Goal: Task Accomplishment & Management: Use online tool/utility

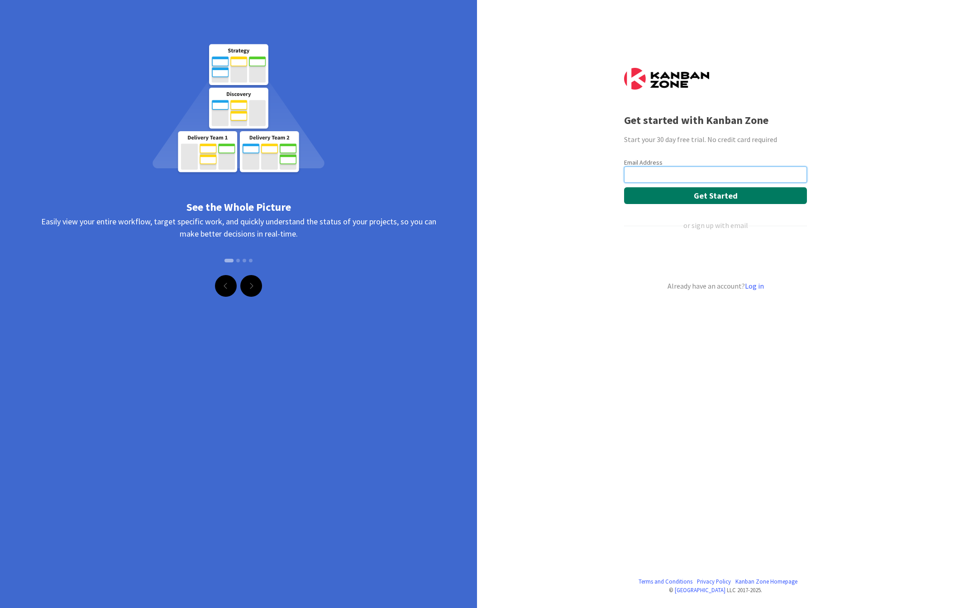
type input "[EMAIL_ADDRESS][DOMAIN_NAME]"
click at [643, 198] on button "Get Started" at bounding box center [715, 195] width 183 height 17
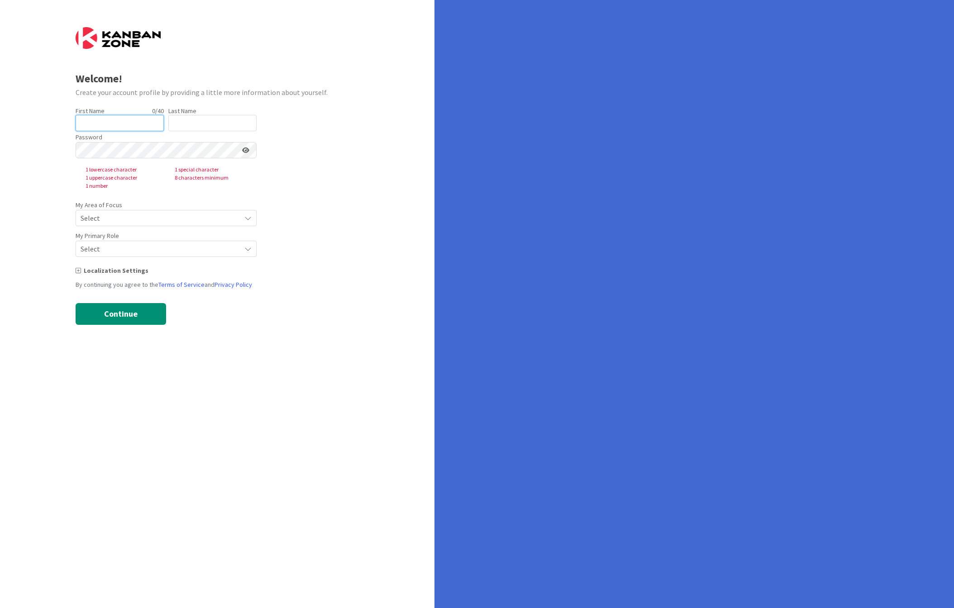
click at [132, 124] on input "text" at bounding box center [120, 123] width 88 height 16
type input "[PERSON_NAME]"
type input "Rose"
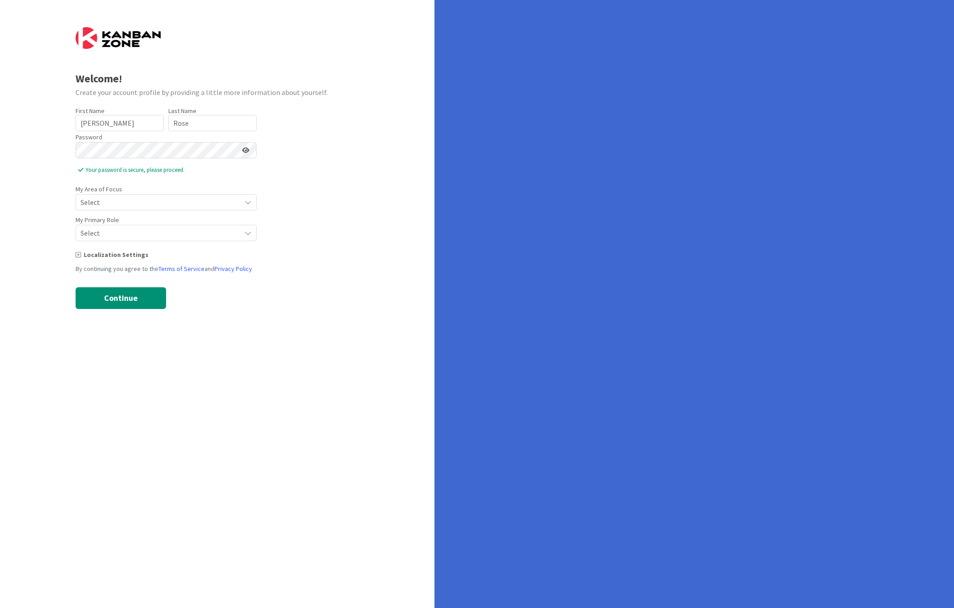
click at [37, 205] on div "Welcome! Create your account profile by providing a little more information abo…" at bounding box center [217, 304] width 434 height 608
click at [136, 200] on span "Select" at bounding box center [159, 202] width 156 height 13
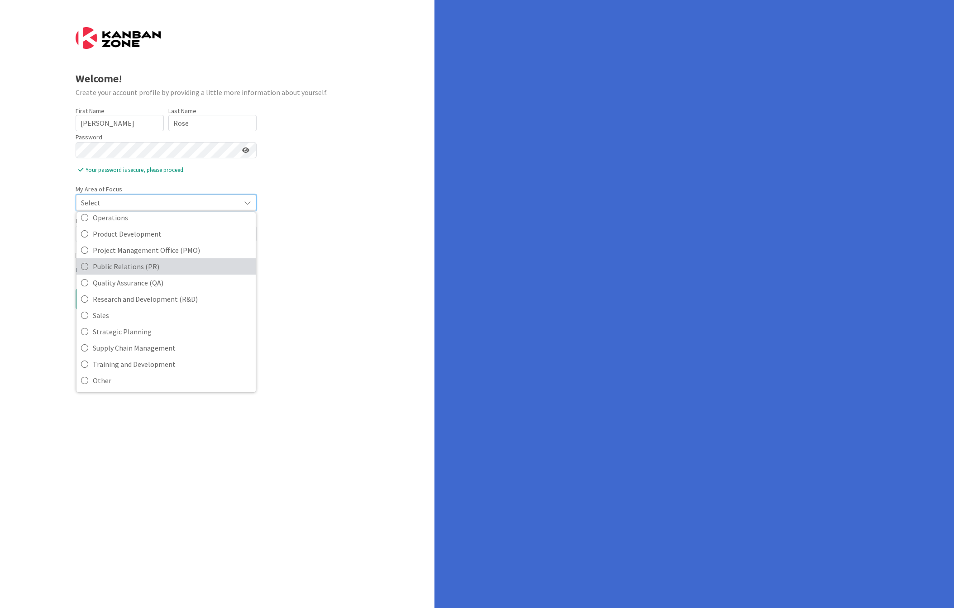
scroll to position [202, 0]
click at [101, 385] on span "Other" at bounding box center [172, 381] width 158 height 14
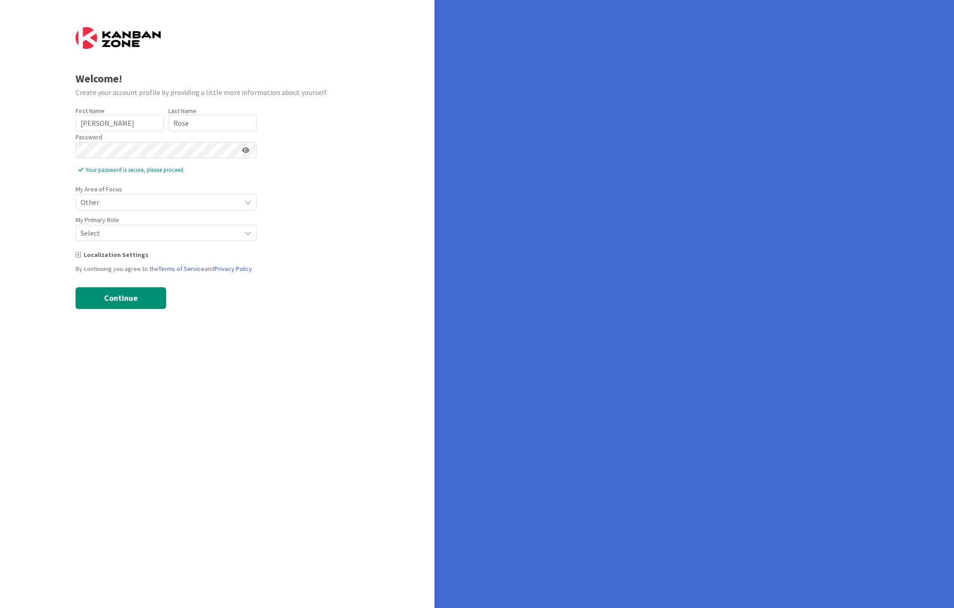
click at [95, 209] on span "Select" at bounding box center [159, 202] width 156 height 13
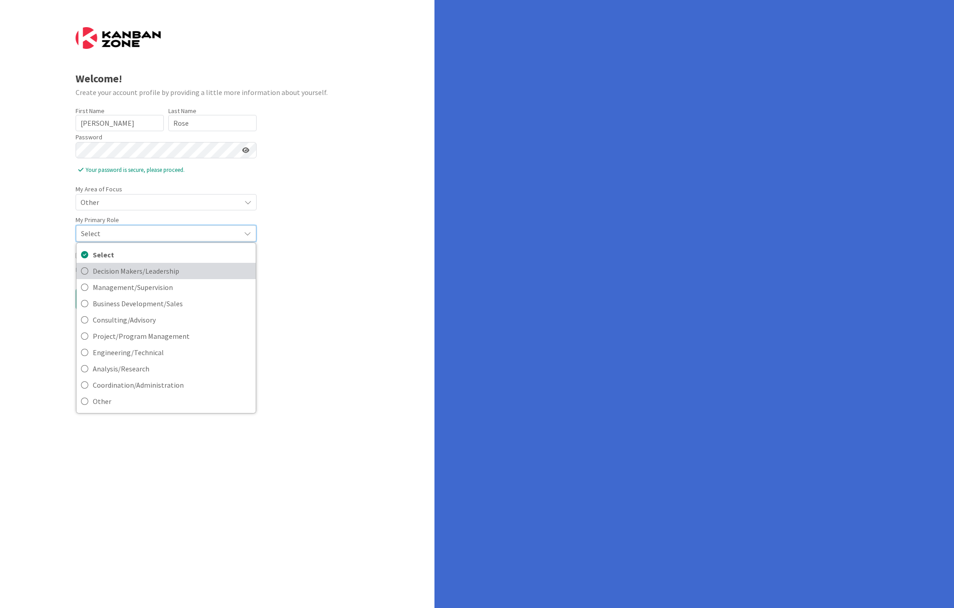
click at [98, 267] on span "Decision Makers/Leadership" at bounding box center [172, 271] width 158 height 14
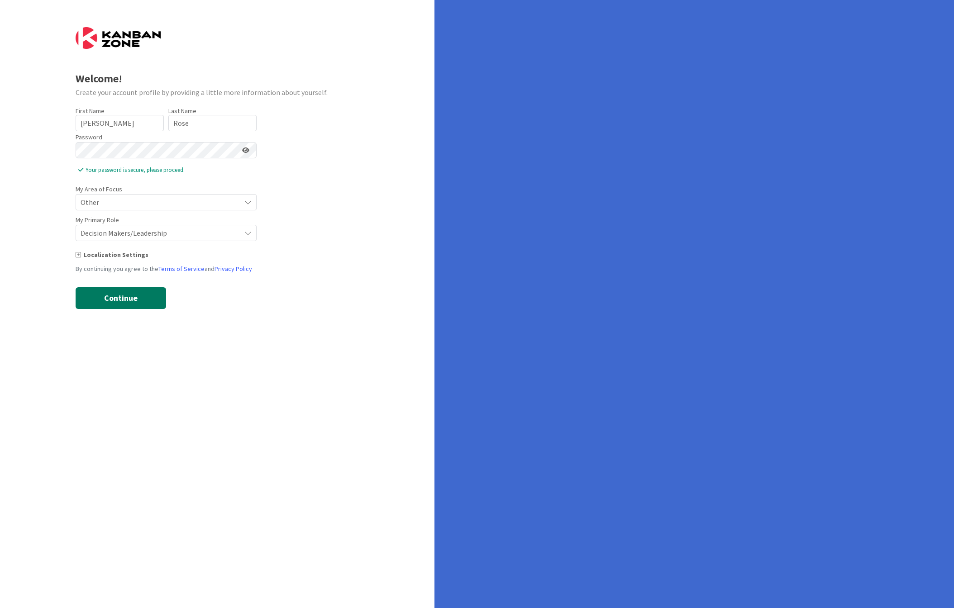
click at [88, 297] on button "Continue" at bounding box center [121, 298] width 90 height 22
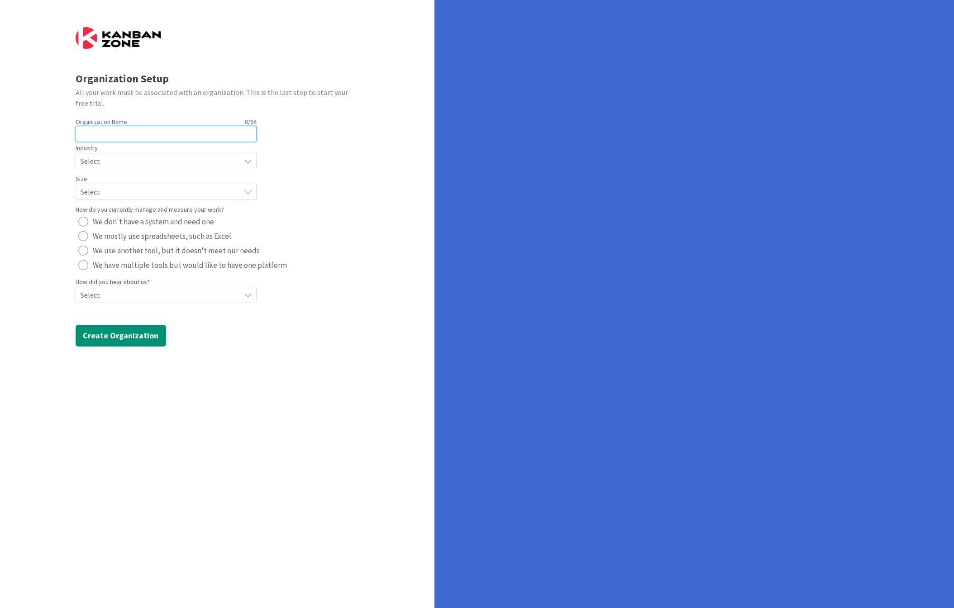
click at [138, 132] on input "text" at bounding box center [166, 134] width 181 height 16
type input "Rose"
click at [324, 183] on form "Organization Setup All your work must be associated with an organization. This …" at bounding box center [218, 186] width 284 height 319
click at [105, 347] on button "Create Organization" at bounding box center [121, 336] width 90 height 22
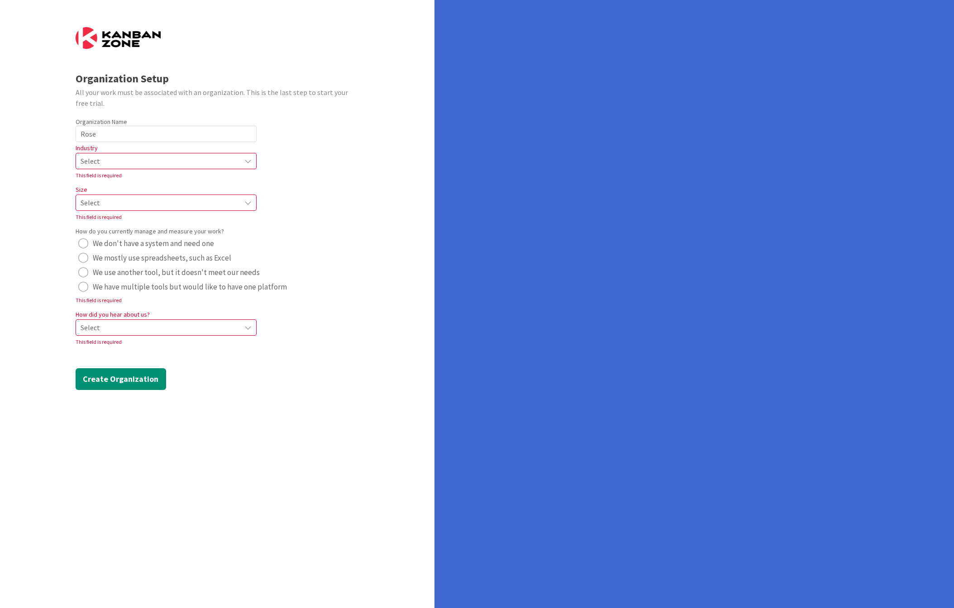
click at [94, 160] on span "Select" at bounding box center [159, 161] width 156 height 13
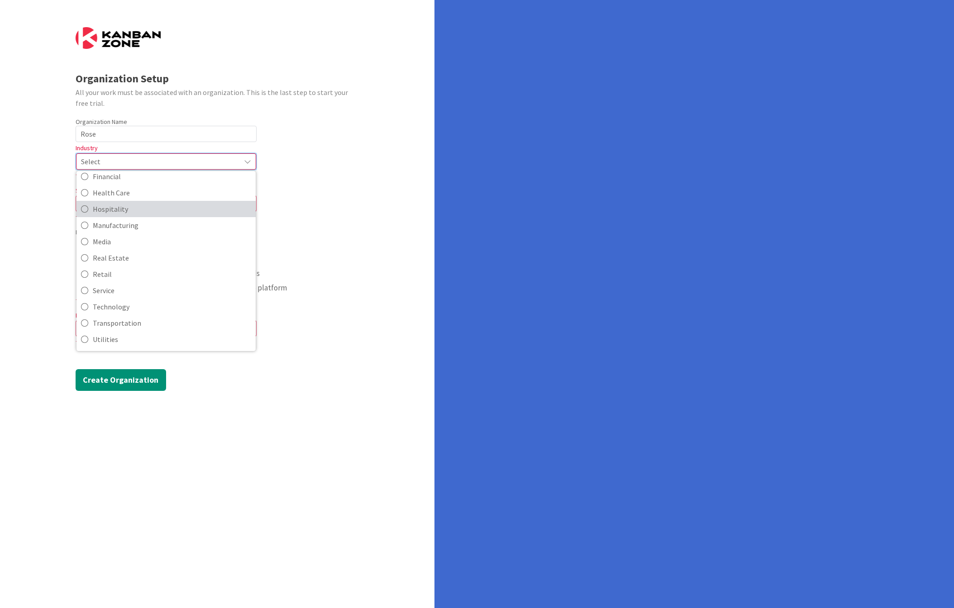
scroll to position [0, 0]
click at [134, 288] on span "Service" at bounding box center [172, 291] width 158 height 14
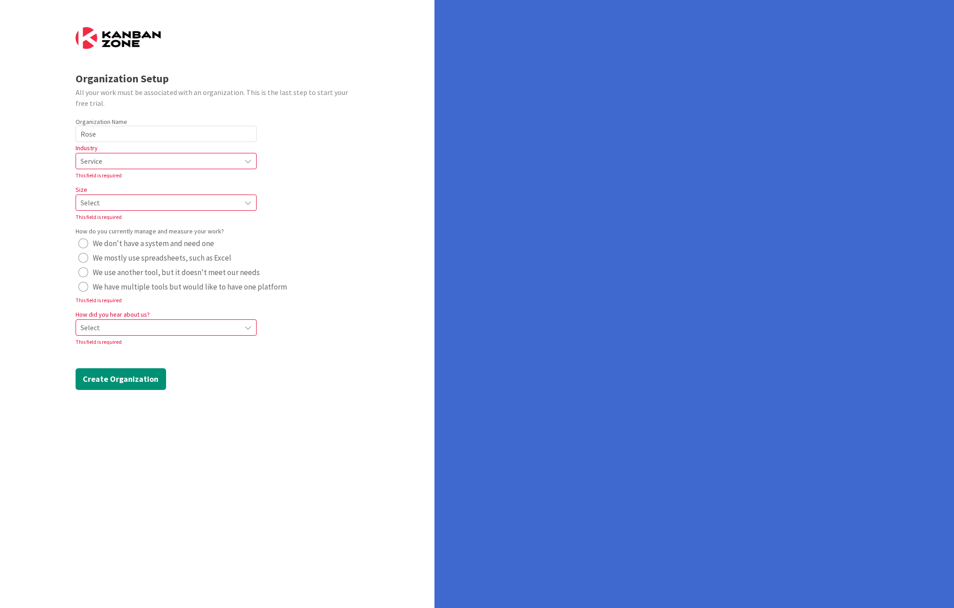
click at [98, 167] on span "Select" at bounding box center [159, 161] width 156 height 13
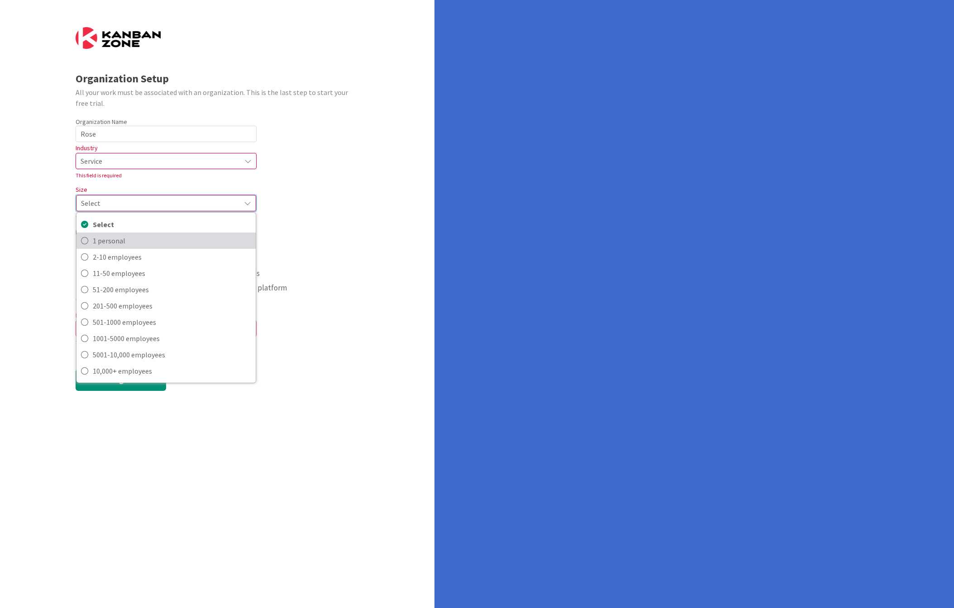
click at [103, 234] on span "1 personal" at bounding box center [172, 241] width 158 height 14
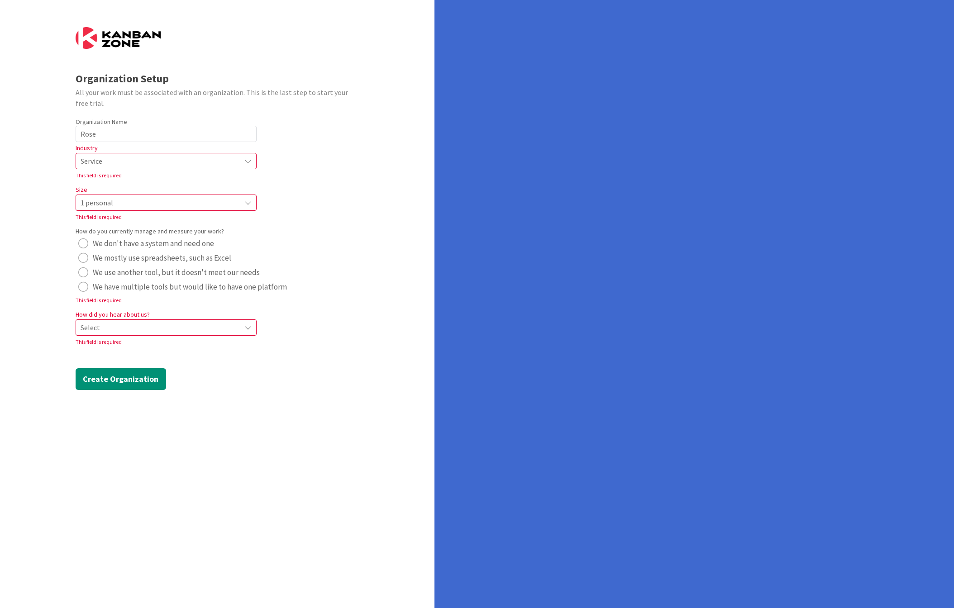
click at [92, 167] on span "Select" at bounding box center [159, 161] width 156 height 13
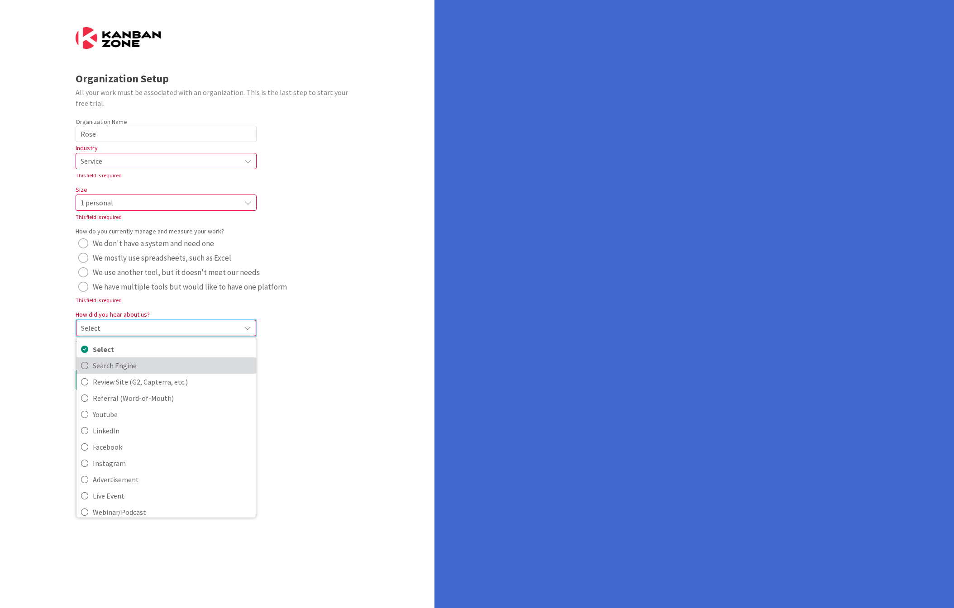
click at [128, 371] on span "Search Engine" at bounding box center [172, 366] width 158 height 14
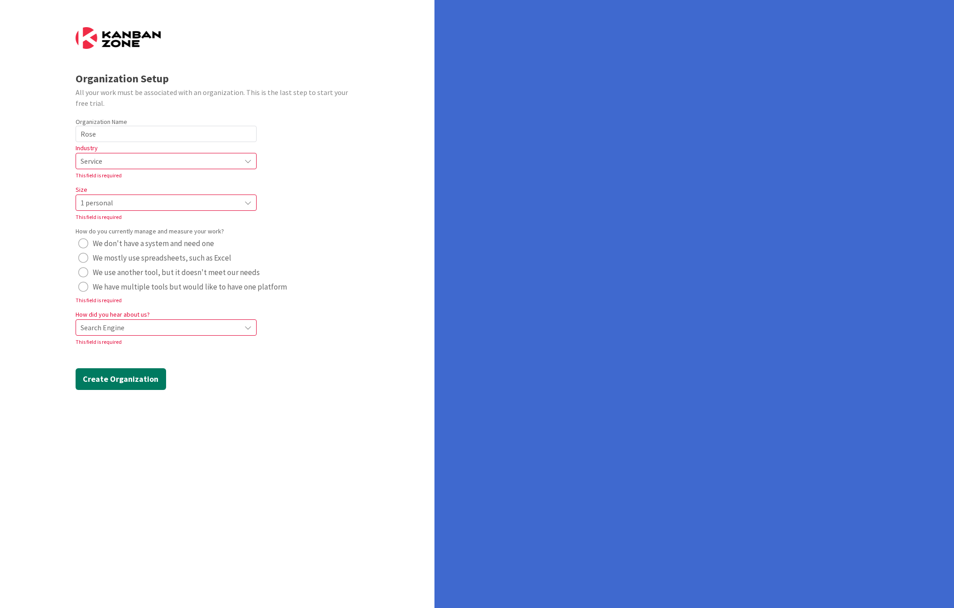
click at [112, 378] on button "Create Organization" at bounding box center [121, 379] width 90 height 22
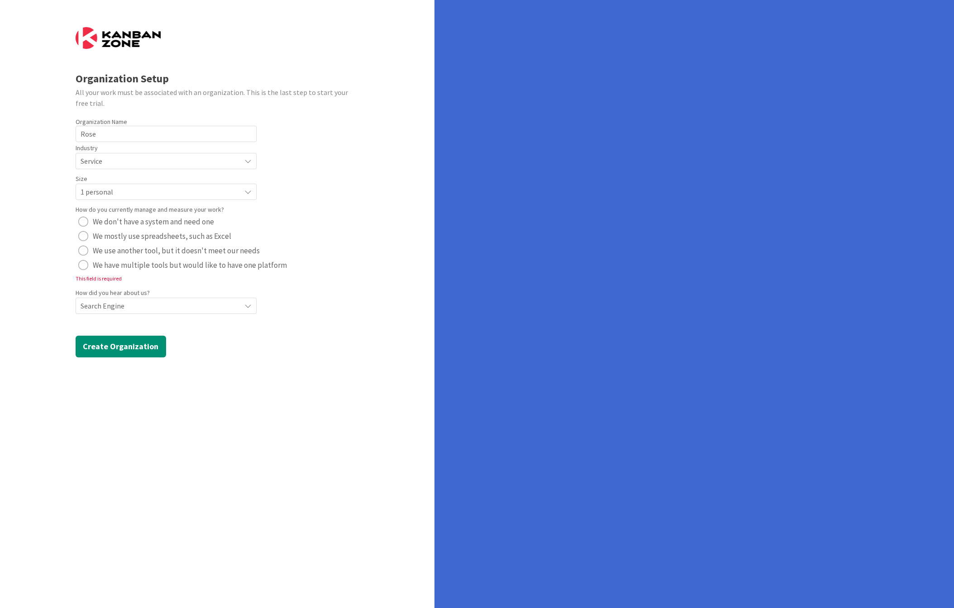
click at [86, 338] on form "Organization Setup All your work must be associated with an organization. This …" at bounding box center [218, 192] width 284 height 330
click at [84, 264] on div "radio" at bounding box center [83, 265] width 10 height 10
click at [96, 355] on button "Create Organization" at bounding box center [121, 347] width 90 height 22
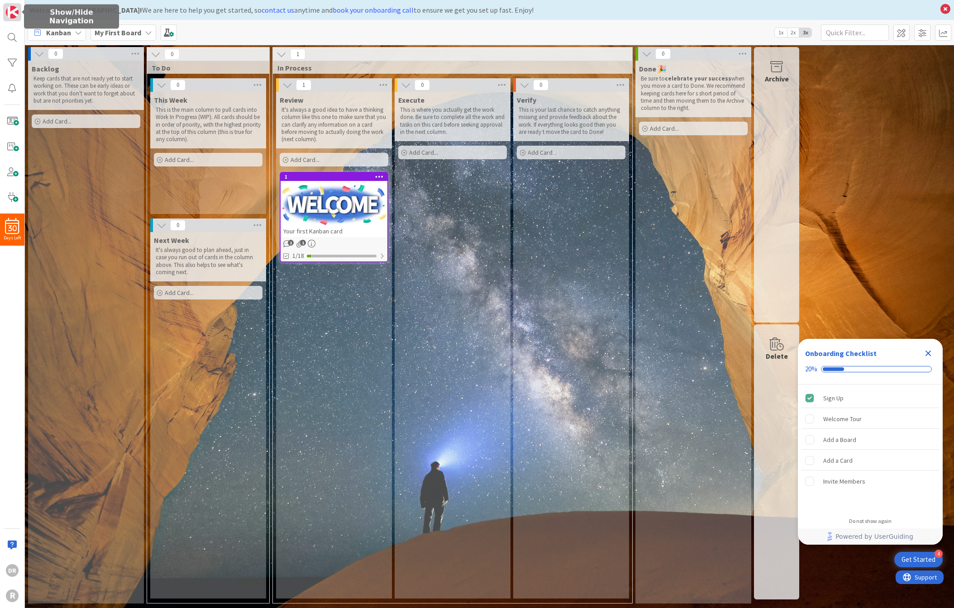
click at [15, 15] on img at bounding box center [12, 12] width 13 height 13
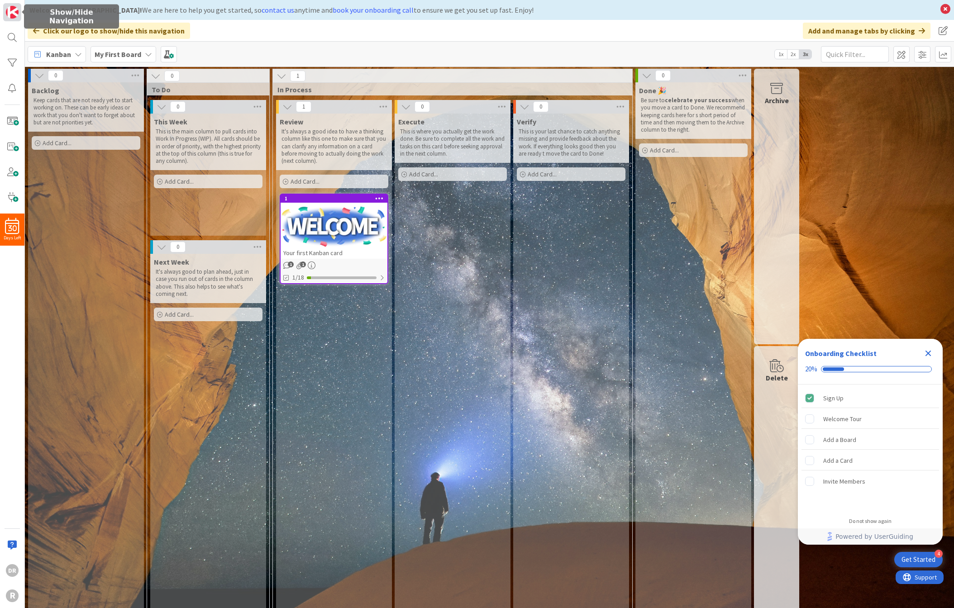
click at [15, 15] on img at bounding box center [12, 12] width 13 height 13
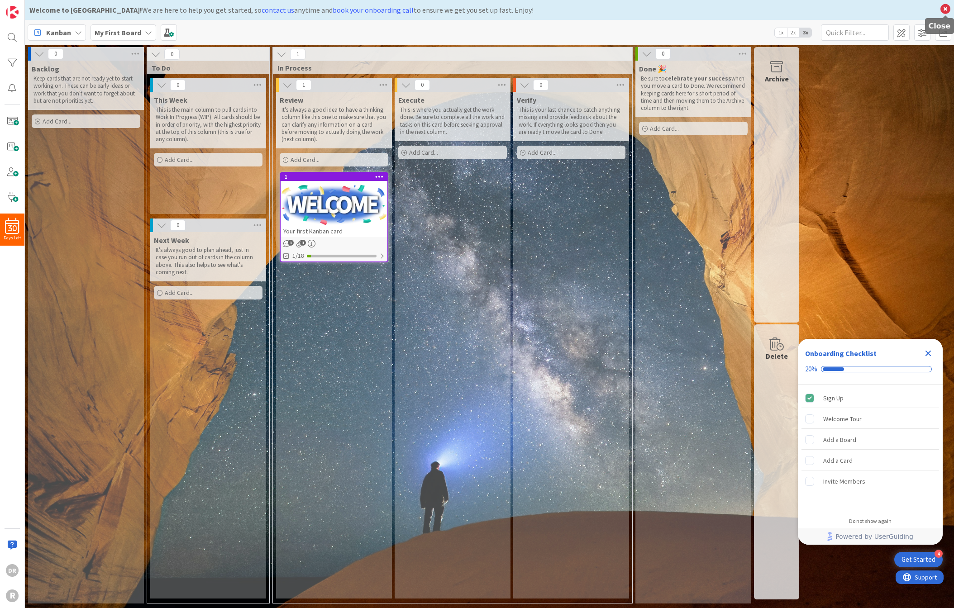
click at [947, 10] on icon at bounding box center [945, 9] width 12 height 13
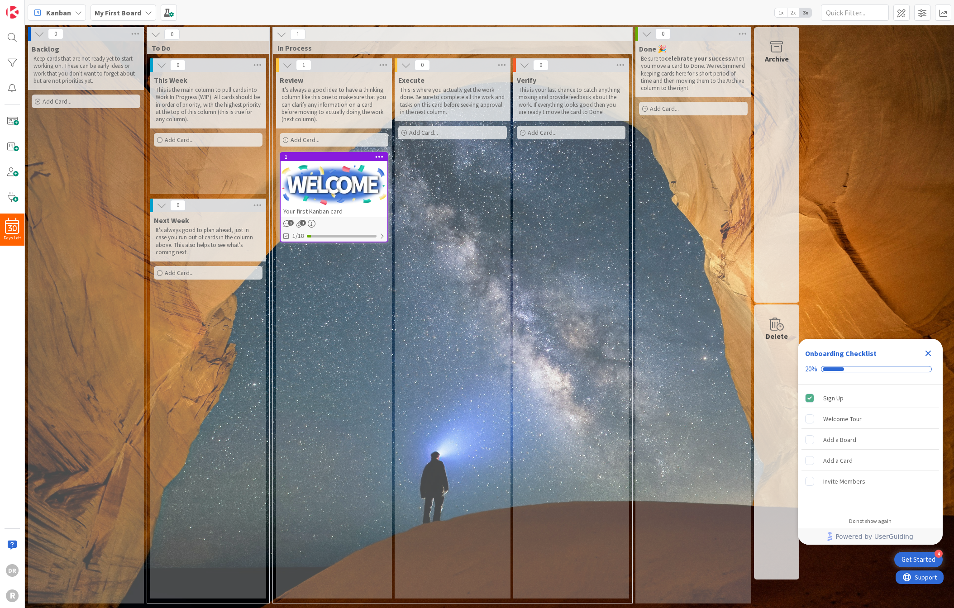
click at [928, 352] on icon "Close Checklist" at bounding box center [928, 354] width 6 height 6
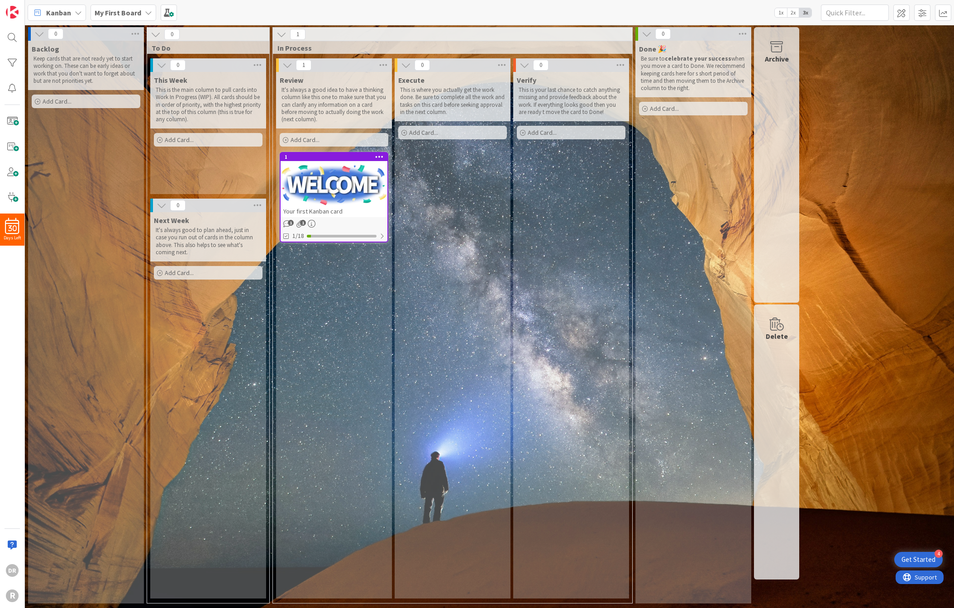
click at [647, 33] on icon at bounding box center [647, 34] width 10 height 10
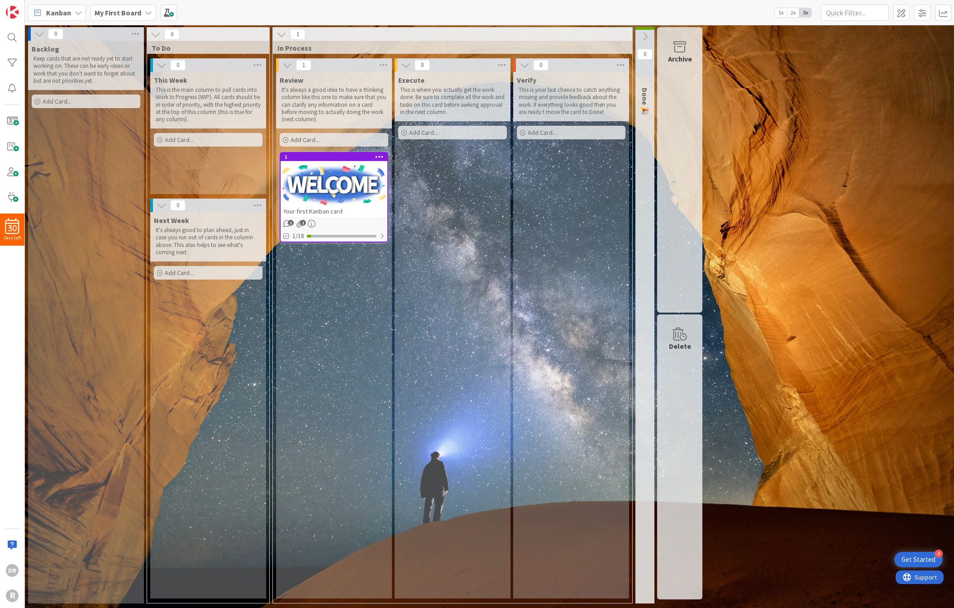
click at [647, 35] on icon at bounding box center [645, 37] width 10 height 10
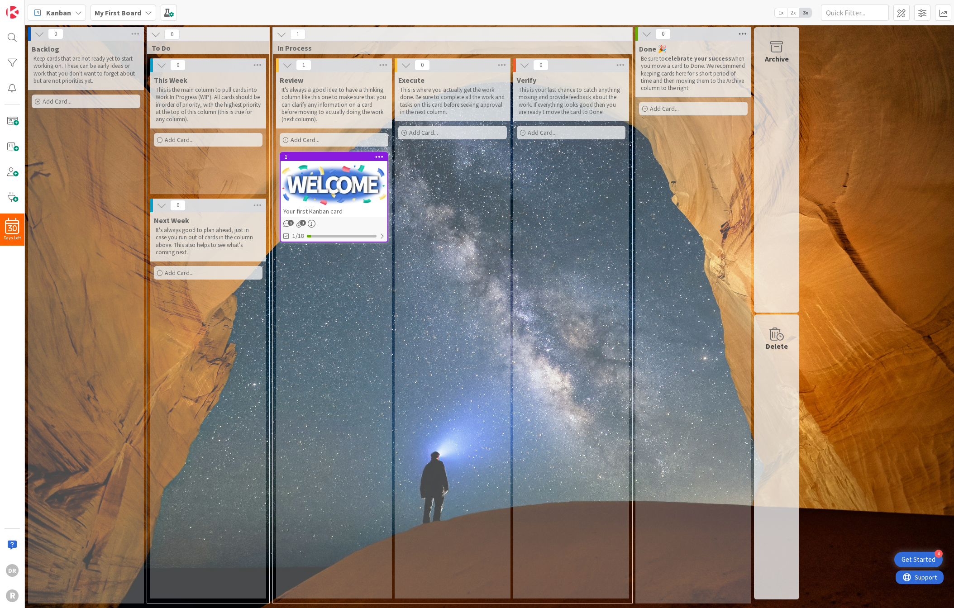
click at [742, 33] on icon at bounding box center [743, 34] width 12 height 14
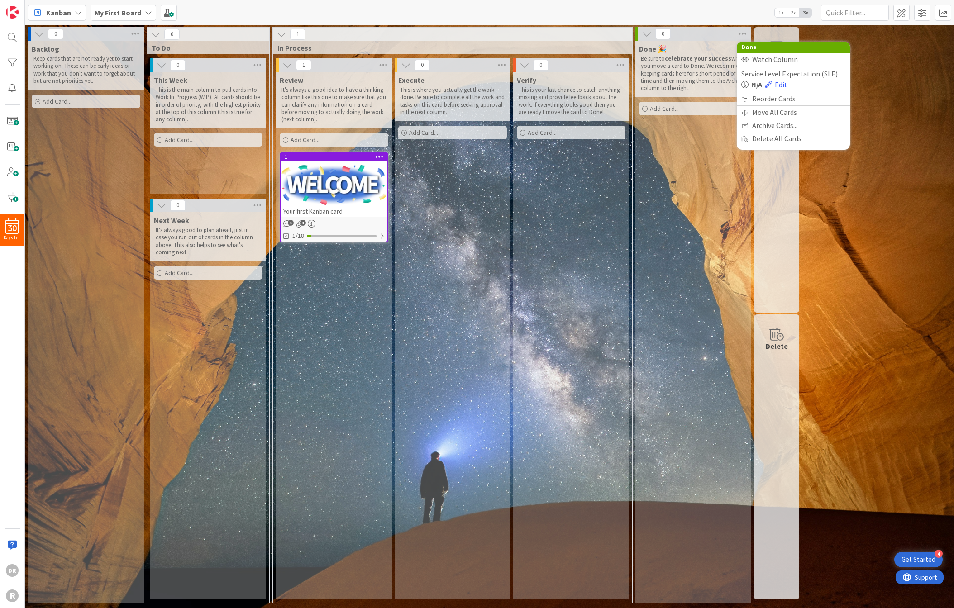
click at [689, 176] on div "Done 🎉 Be sure to celebrate your success when you move a card to Done. We recom…" at bounding box center [693, 322] width 116 height 563
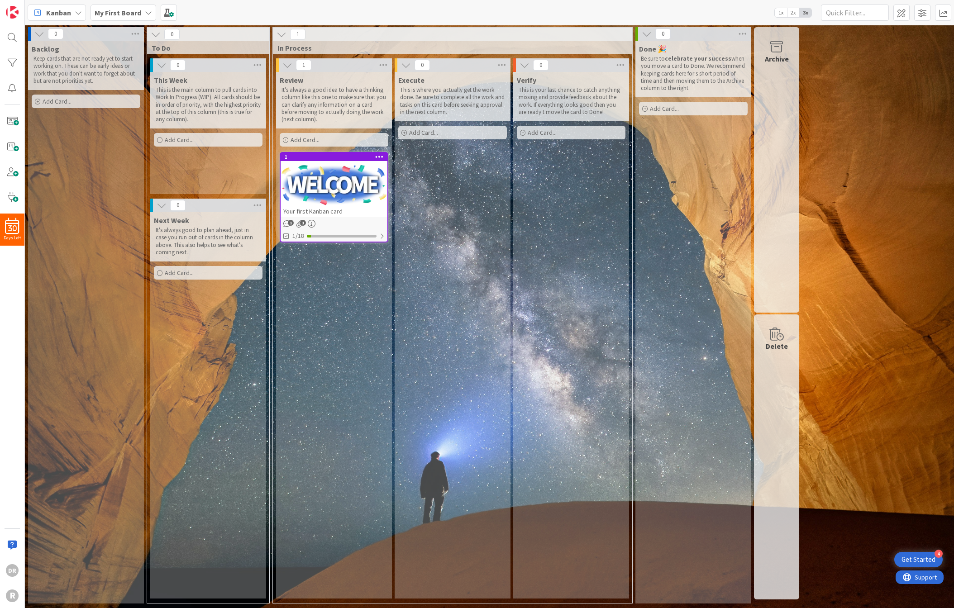
click at [345, 197] on div at bounding box center [334, 185] width 107 height 41
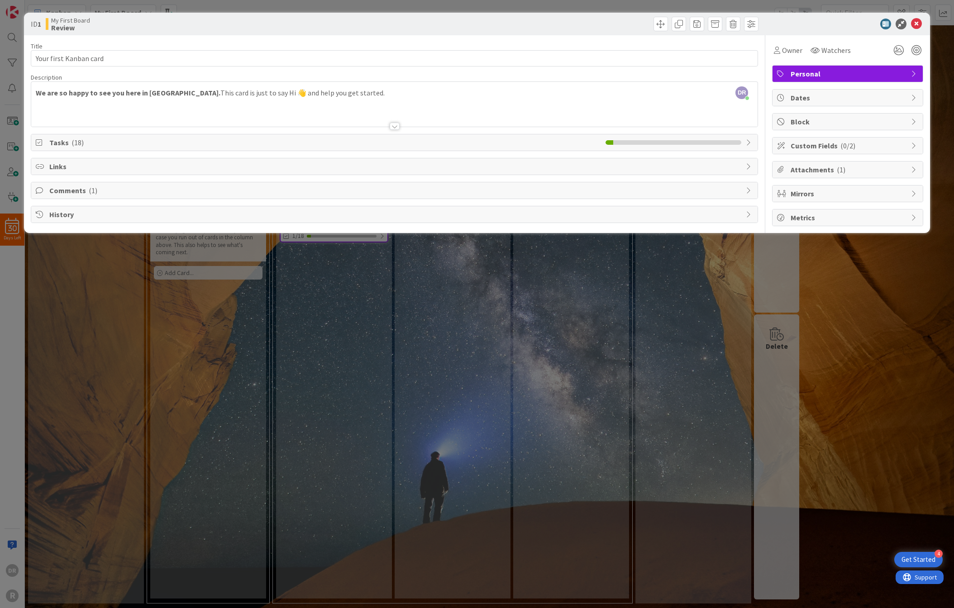
click at [397, 127] on div at bounding box center [395, 126] width 10 height 7
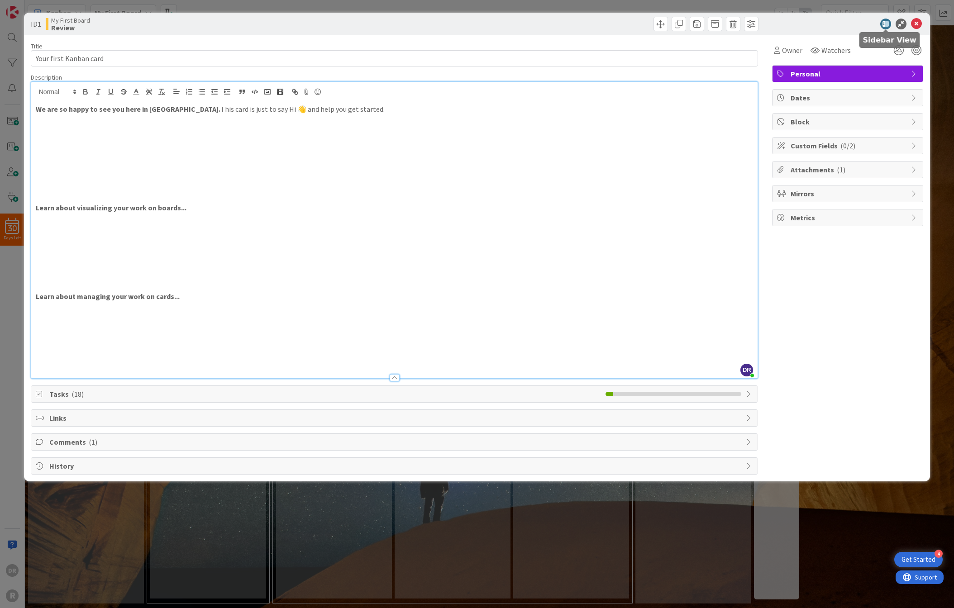
click at [886, 23] on icon at bounding box center [885, 24] width 11 height 11
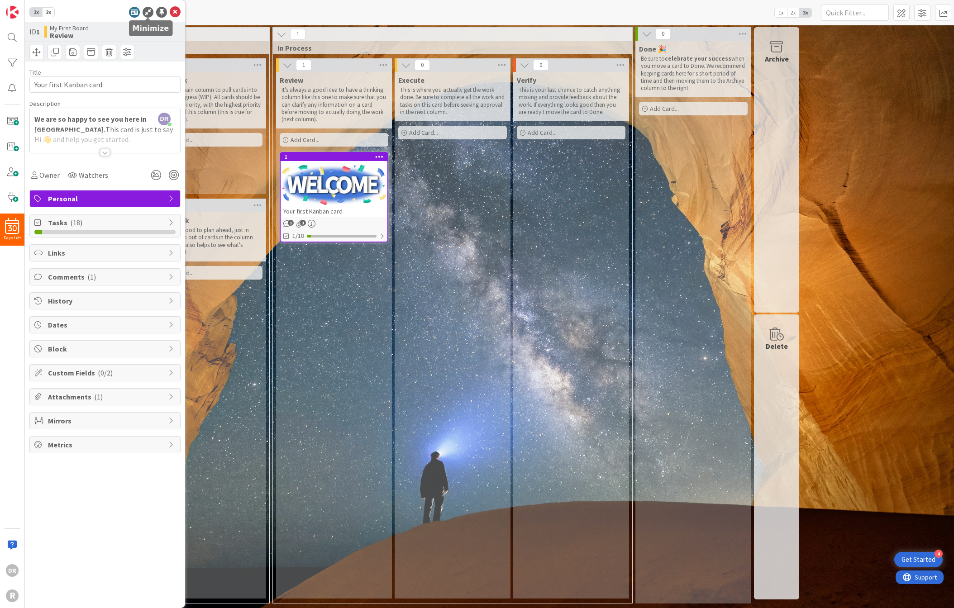
click at [150, 13] on icon at bounding box center [148, 12] width 11 height 11
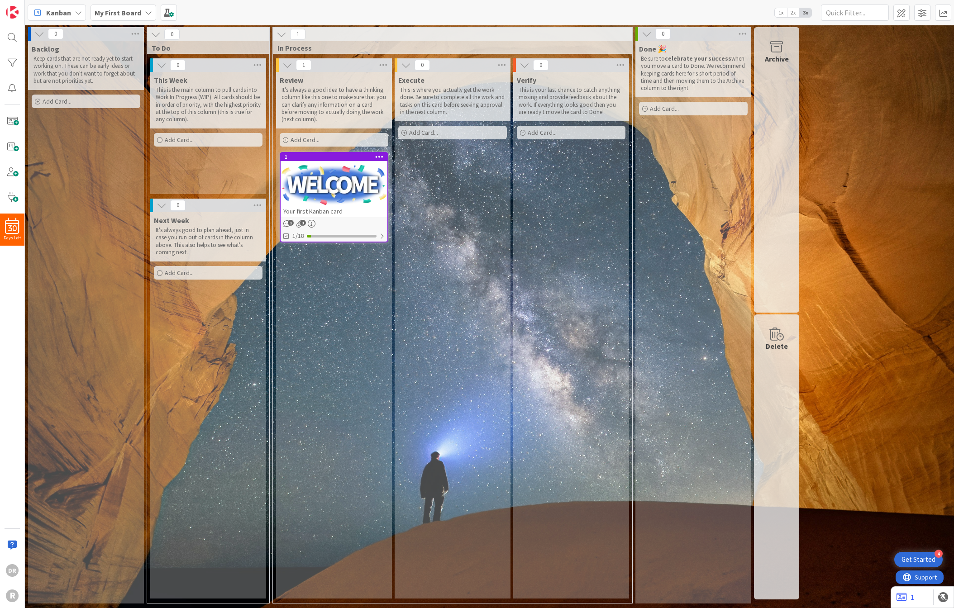
click at [83, 59] on p "Keep cards that are not ready yet to start working on. These can be early ideas…" at bounding box center [85, 69] width 105 height 29
click at [346, 199] on div at bounding box center [334, 185] width 107 height 41
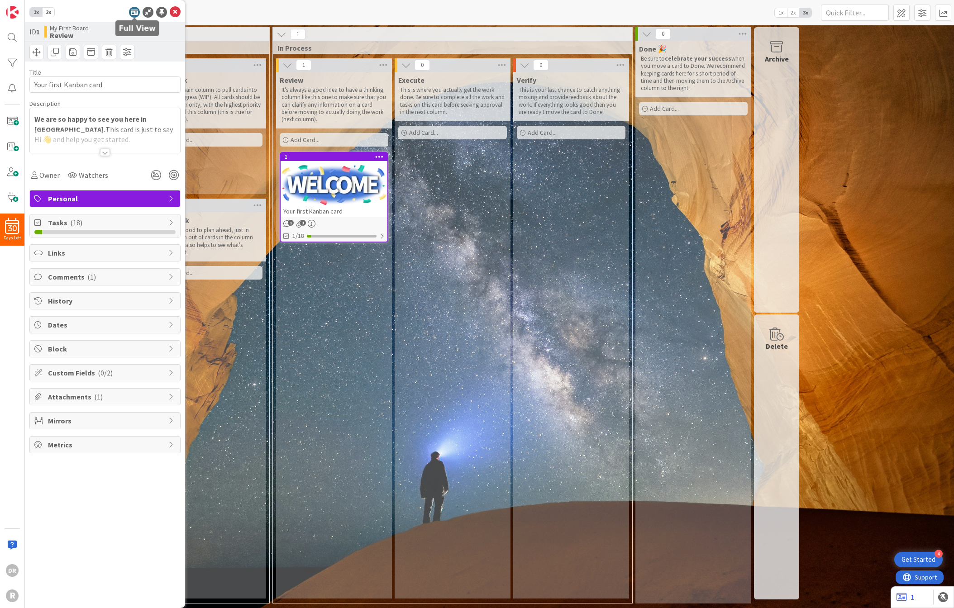
click at [136, 12] on icon at bounding box center [134, 12] width 11 height 11
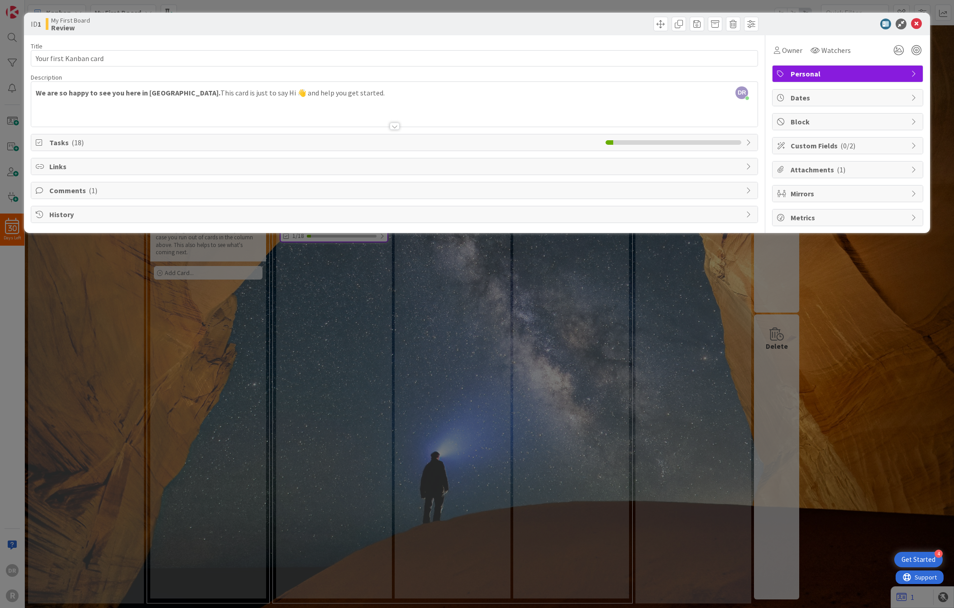
click at [745, 143] on div "Tasks ( 18 )" at bounding box center [394, 142] width 727 height 16
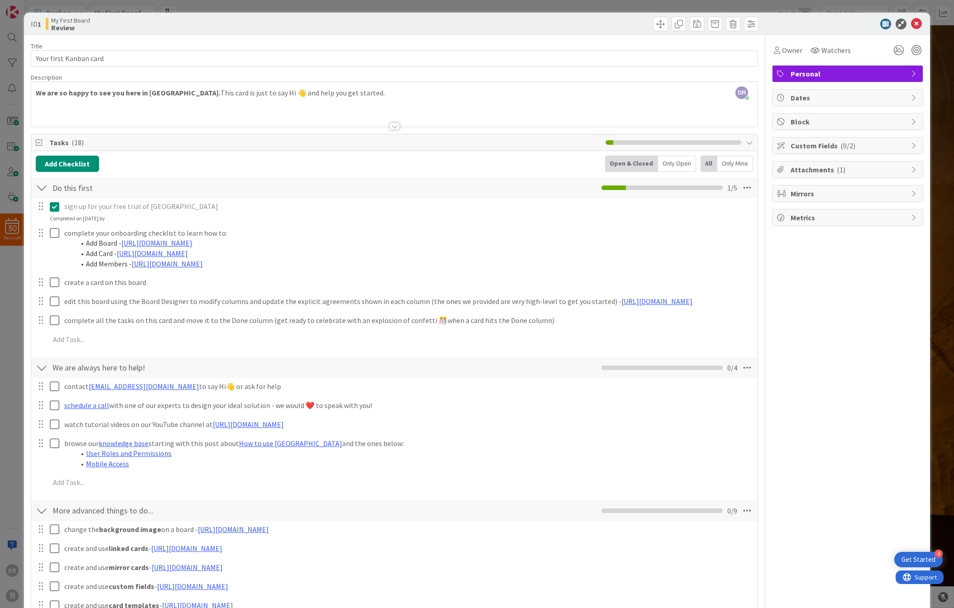
click at [397, 126] on div at bounding box center [395, 126] width 10 height 7
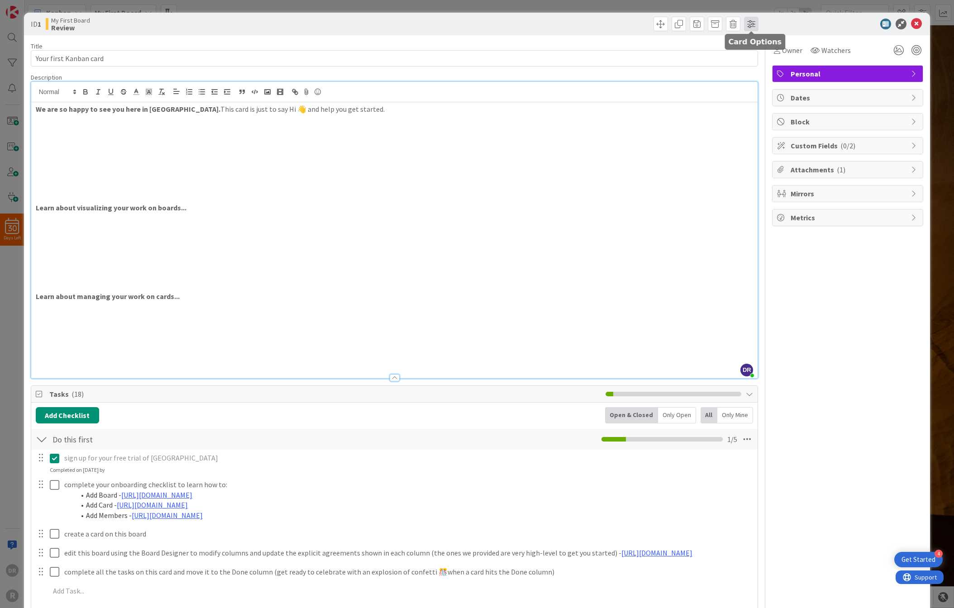
click at [753, 26] on span at bounding box center [751, 24] width 14 height 14
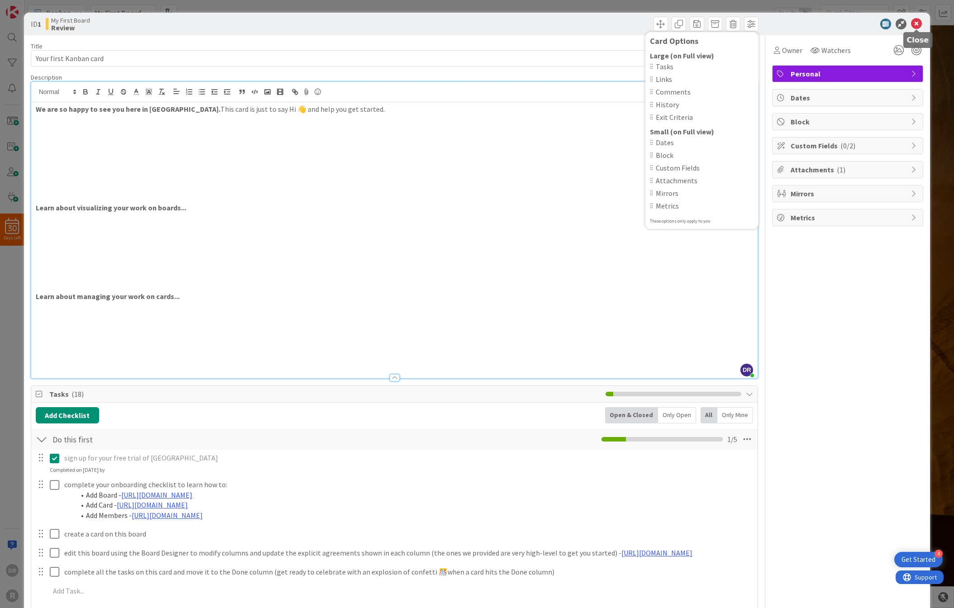
click at [918, 19] on icon at bounding box center [916, 24] width 11 height 11
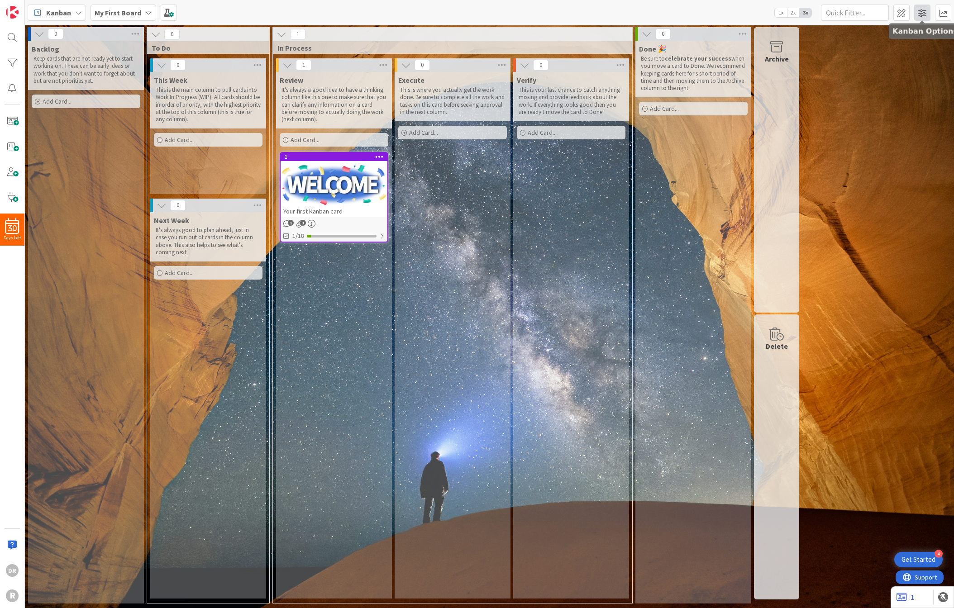
click at [925, 15] on span at bounding box center [922, 13] width 16 height 16
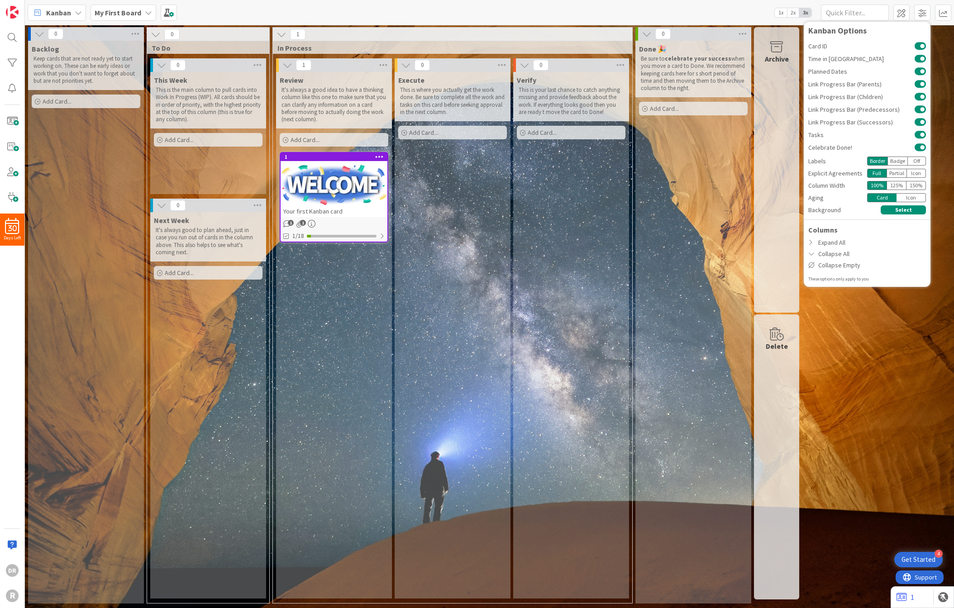
click at [717, 226] on div "Done 🎉 Be sure to celebrate your success when you move a card to Done. We recom…" at bounding box center [693, 322] width 116 height 563
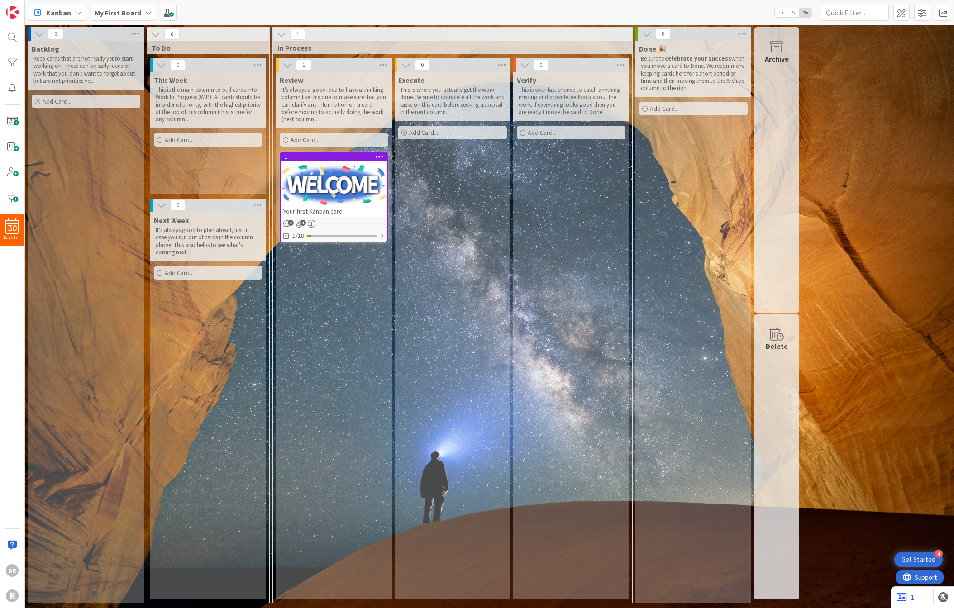
click at [785, 131] on div "Archive" at bounding box center [776, 170] width 45 height 286
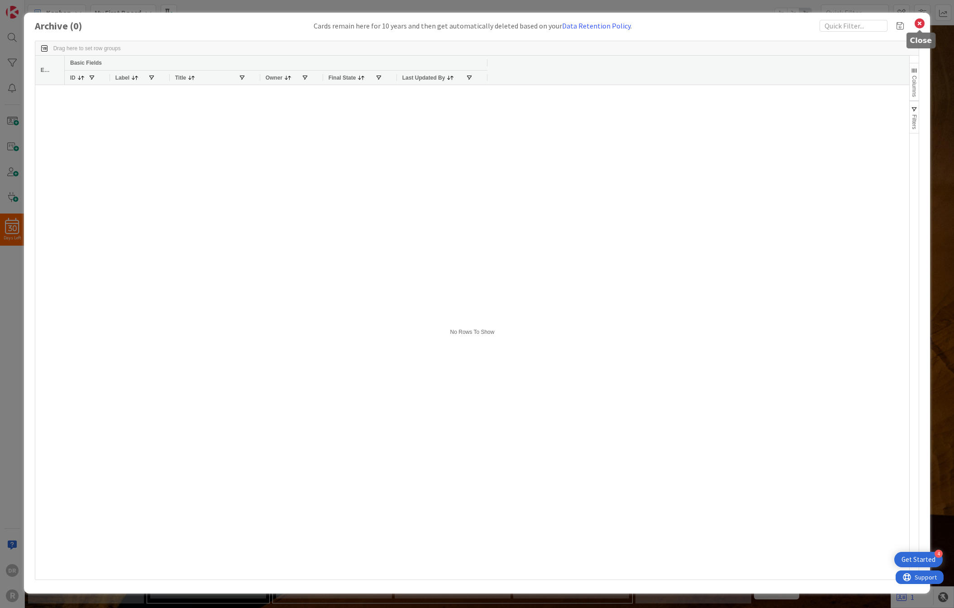
click at [923, 25] on icon at bounding box center [920, 23] width 12 height 13
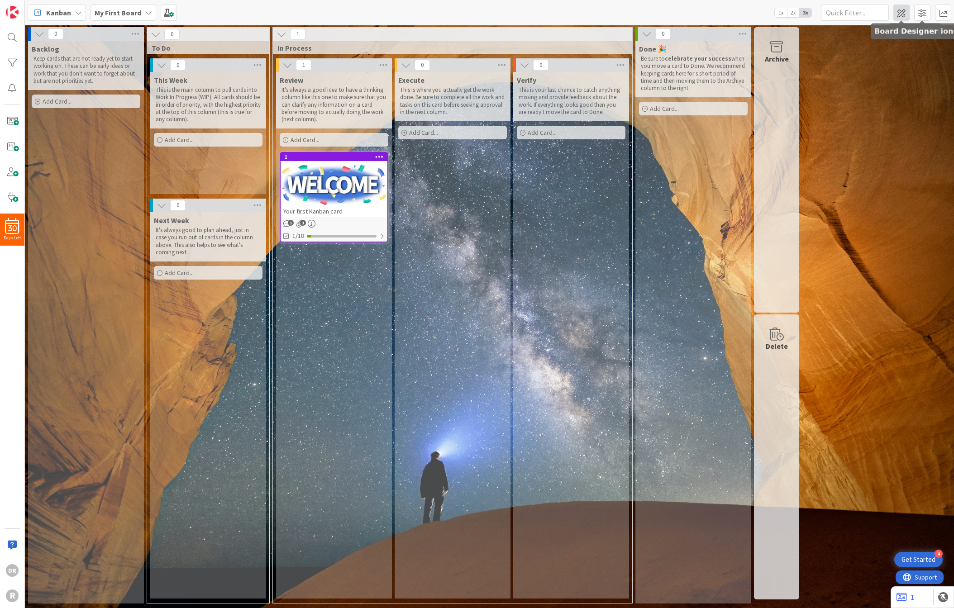
click at [903, 12] on span at bounding box center [901, 13] width 16 height 16
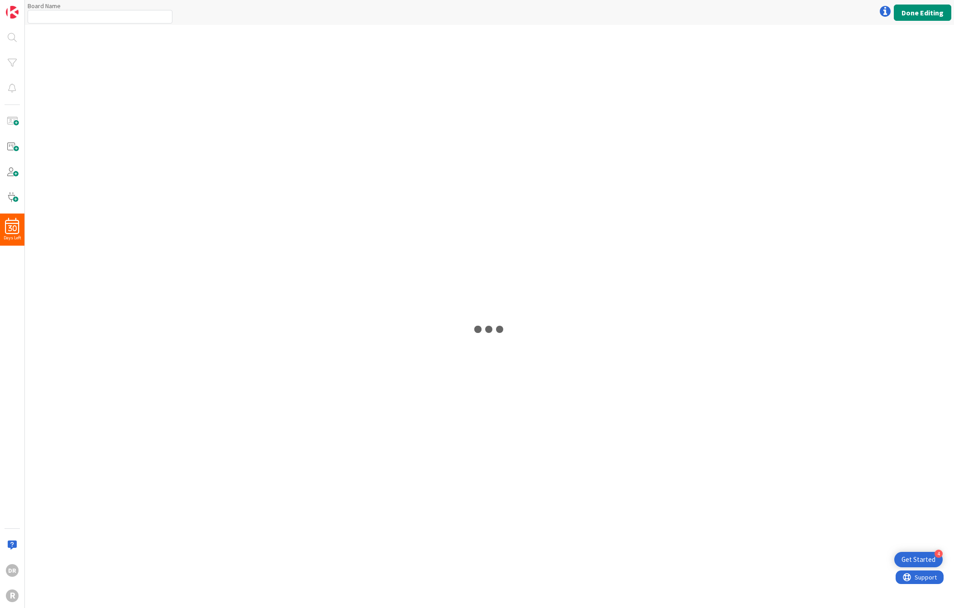
type input "My First Board"
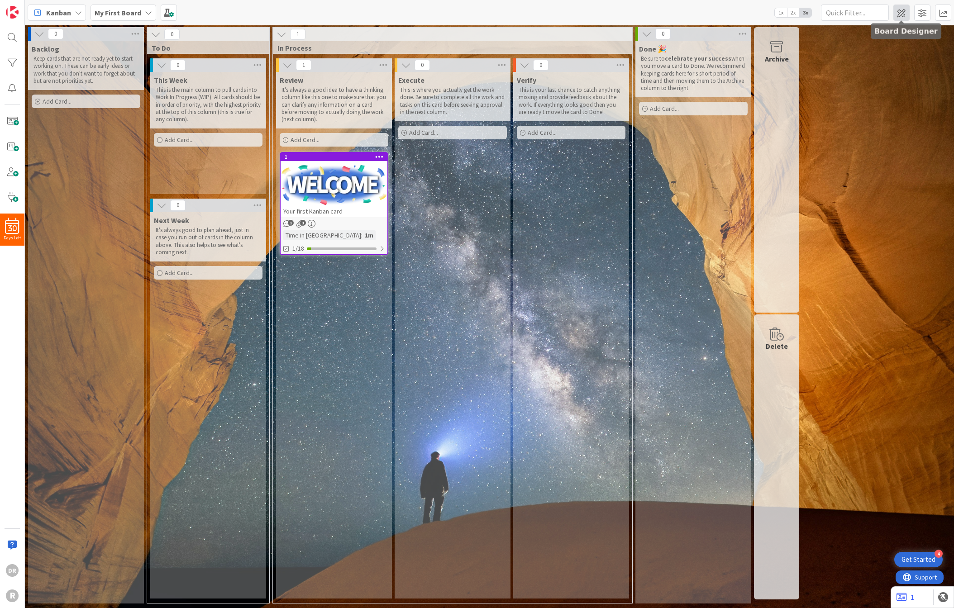
click at [905, 15] on span at bounding box center [901, 13] width 16 height 16
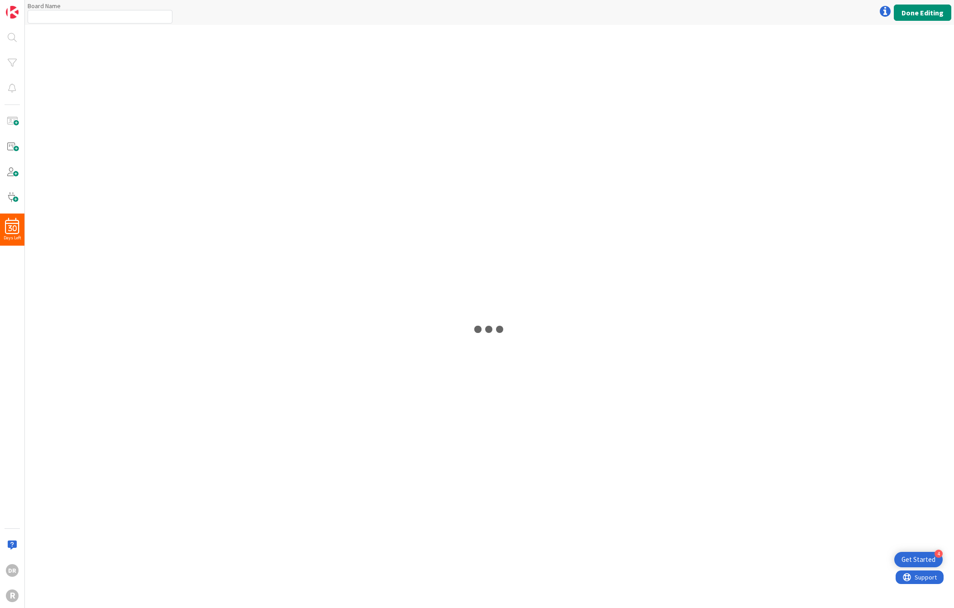
type input "My First Board"
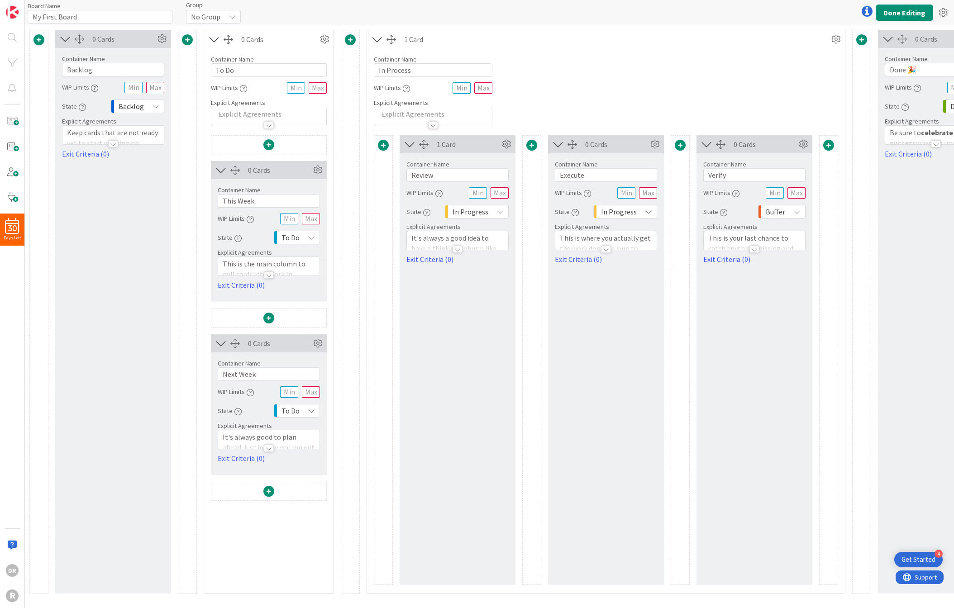
click at [143, 223] on div "0 Cards Container Name 7 / 64 Backlog WIP Limits State Backlog Explicit Agreeme…" at bounding box center [113, 312] width 116 height 564
click at [913, 10] on button "Done Editing" at bounding box center [904, 13] width 57 height 16
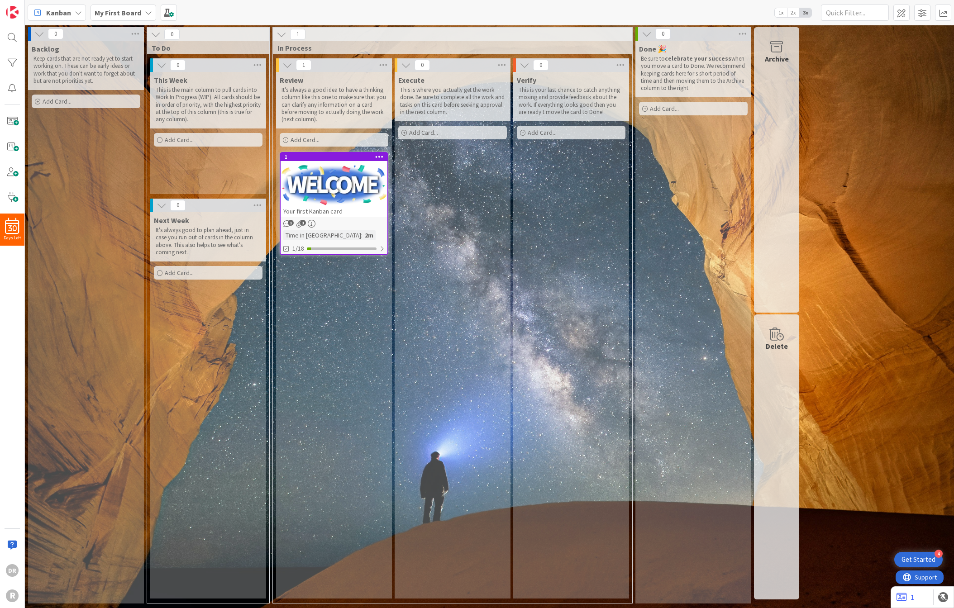
click at [408, 65] on icon at bounding box center [406, 65] width 10 height 10
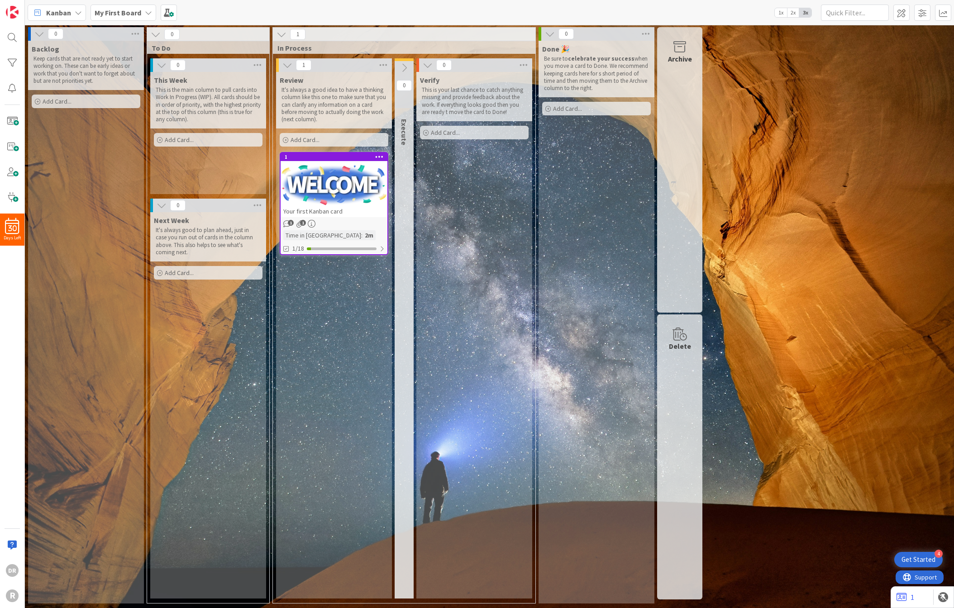
click at [409, 67] on icon at bounding box center [404, 68] width 10 height 10
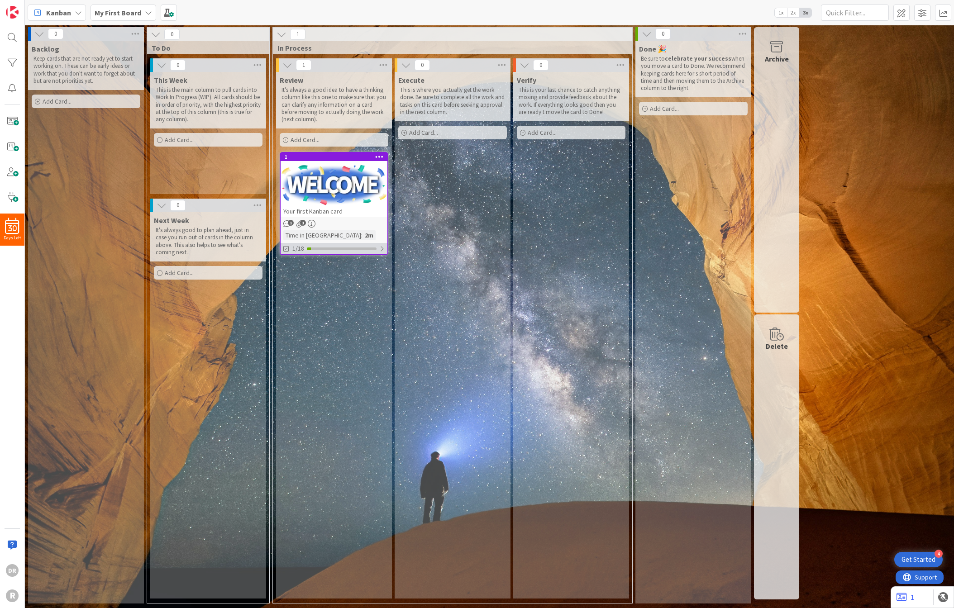
click at [350, 249] on div at bounding box center [342, 249] width 70 height 3
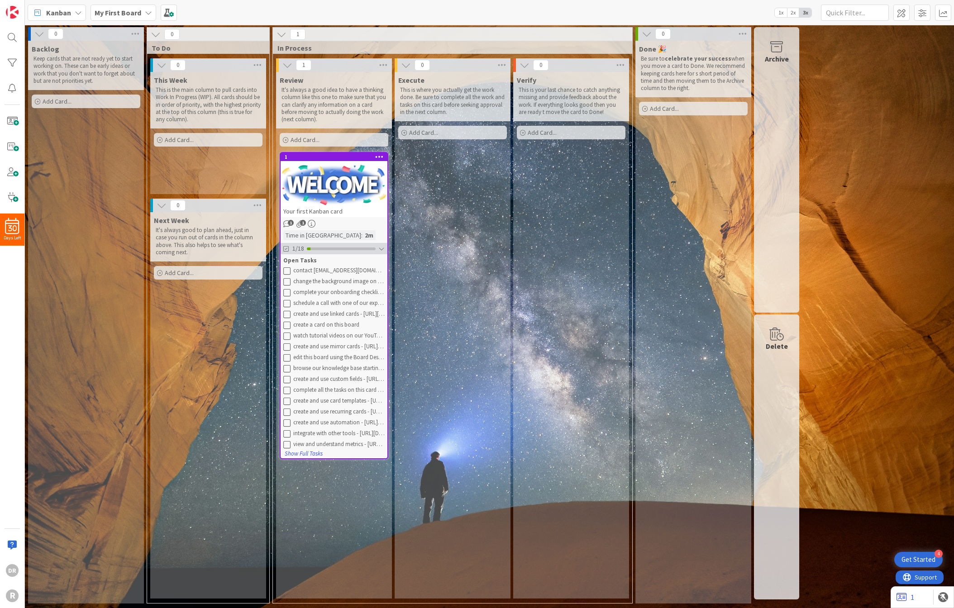
click at [382, 248] on div at bounding box center [381, 248] width 6 height 7
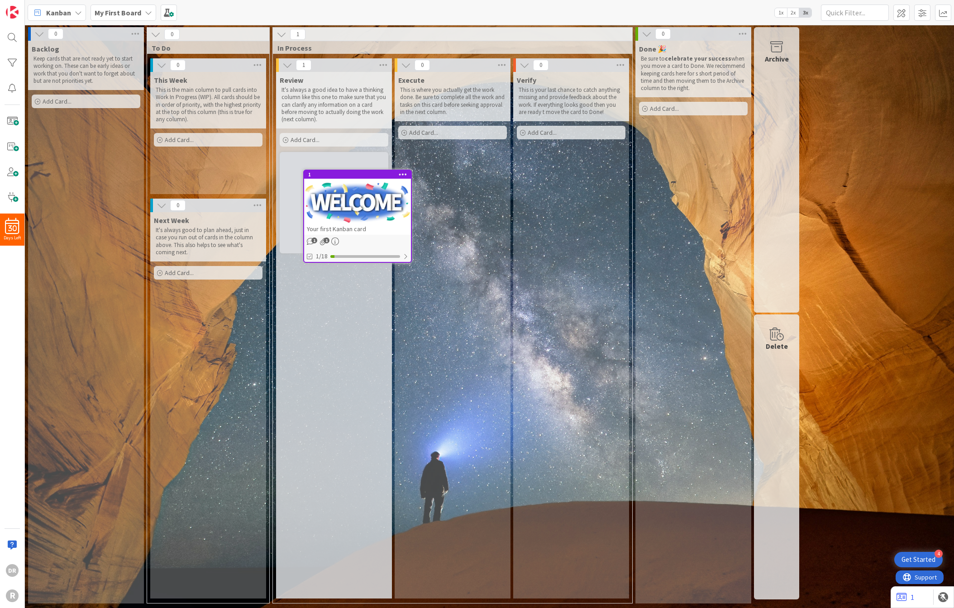
drag, startPoint x: 332, startPoint y: 161, endPoint x: 359, endPoint y: 160, distance: 27.6
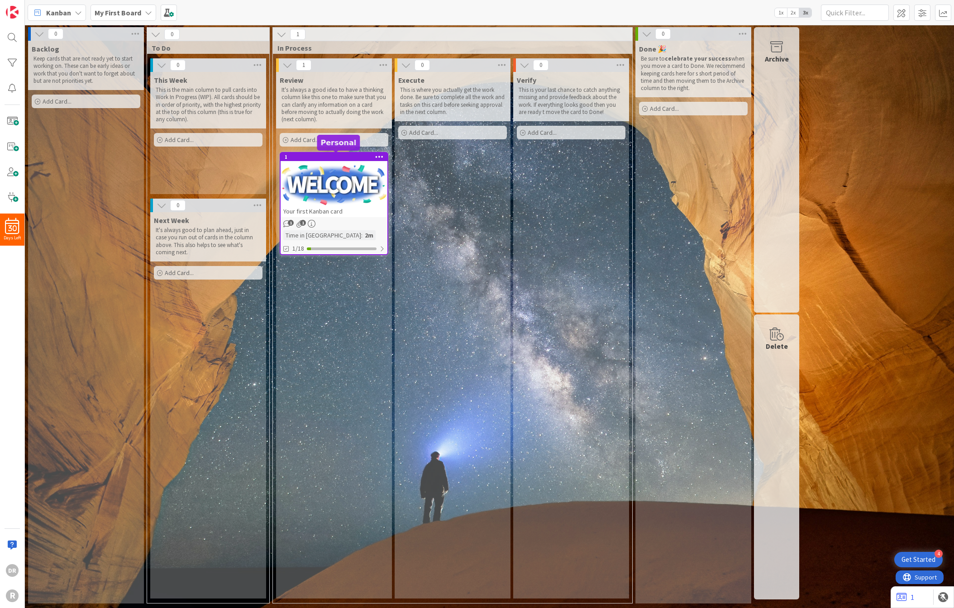
click at [342, 156] on div "1" at bounding box center [336, 157] width 103 height 6
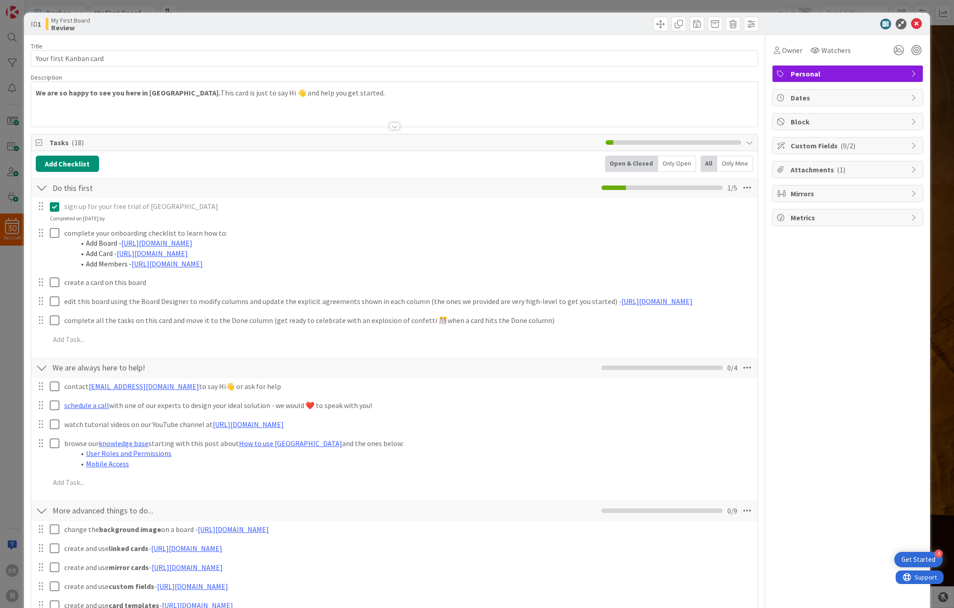
click at [854, 73] on span "Personal" at bounding box center [848, 73] width 116 height 11
click at [857, 73] on span "Personal" at bounding box center [848, 73] width 116 height 11
click at [841, 168] on span "( 1 )" at bounding box center [841, 169] width 9 height 9
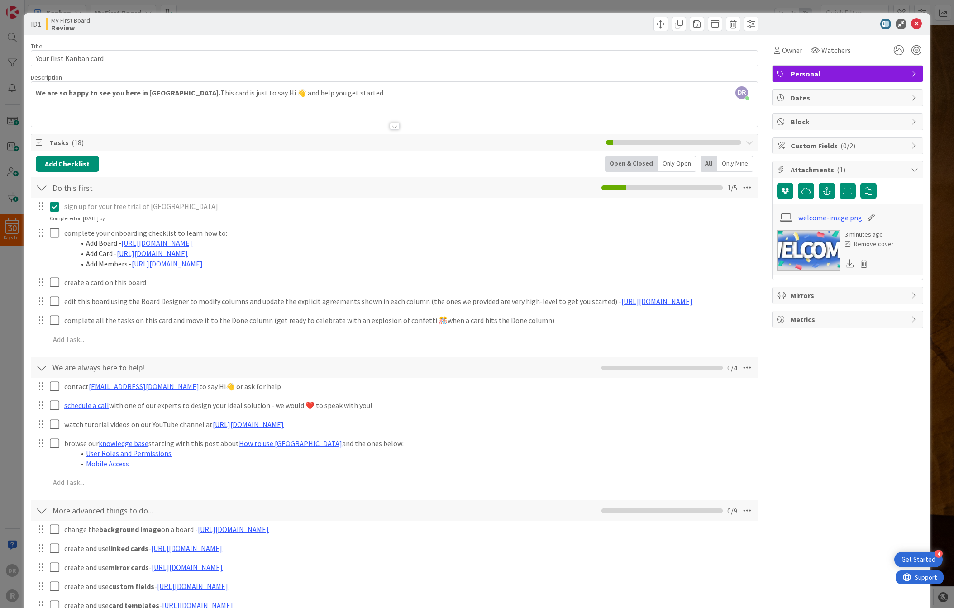
click at [841, 168] on span "( 1 )" at bounding box center [841, 169] width 9 height 9
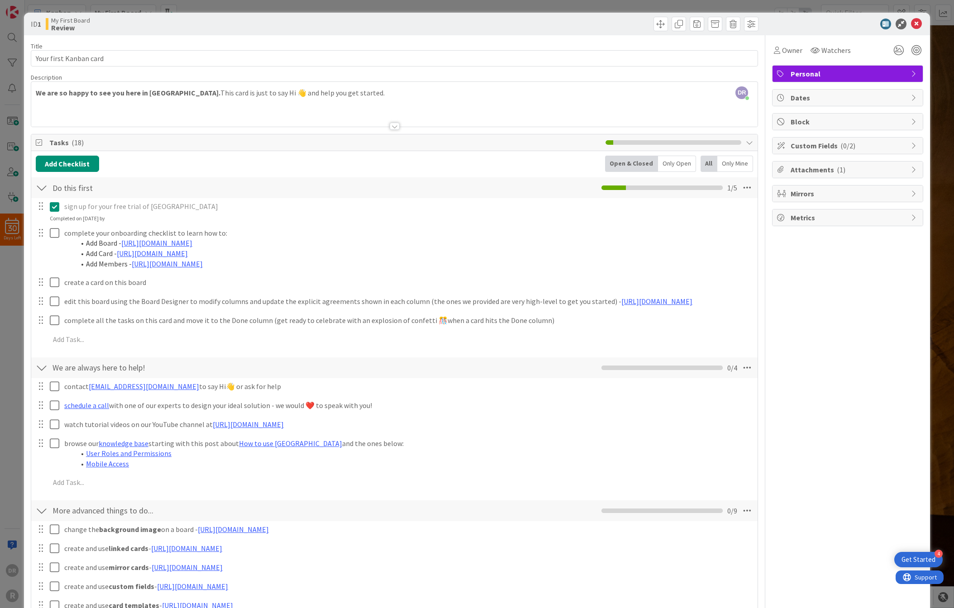
click at [395, 126] on div at bounding box center [395, 126] width 10 height 7
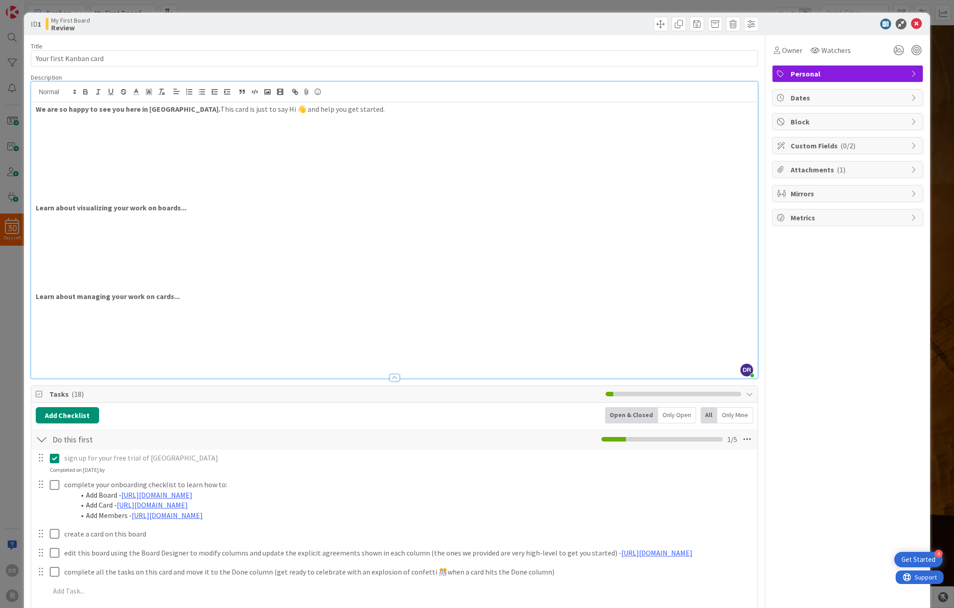
click at [397, 195] on p at bounding box center [395, 197] width 718 height 10
click at [69, 117] on p at bounding box center [395, 119] width 718 height 10
click at [61, 94] on span at bounding box center [57, 91] width 44 height 11
click at [90, 111] on strong "We are so happy to see you here in [GEOGRAPHIC_DATA]." at bounding box center [128, 109] width 185 height 9
click at [98, 118] on p at bounding box center [395, 119] width 718 height 10
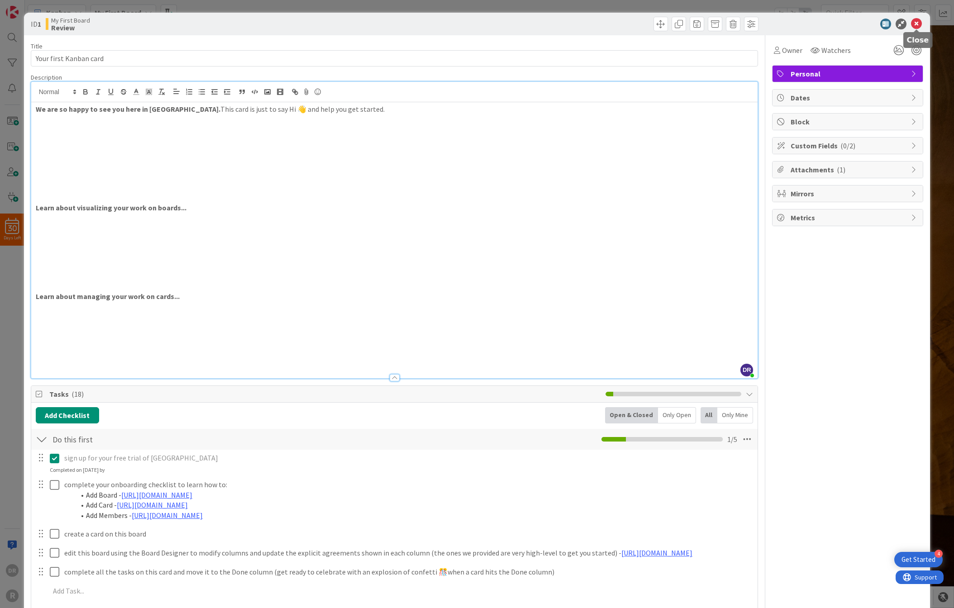
click at [916, 23] on icon at bounding box center [916, 24] width 11 height 11
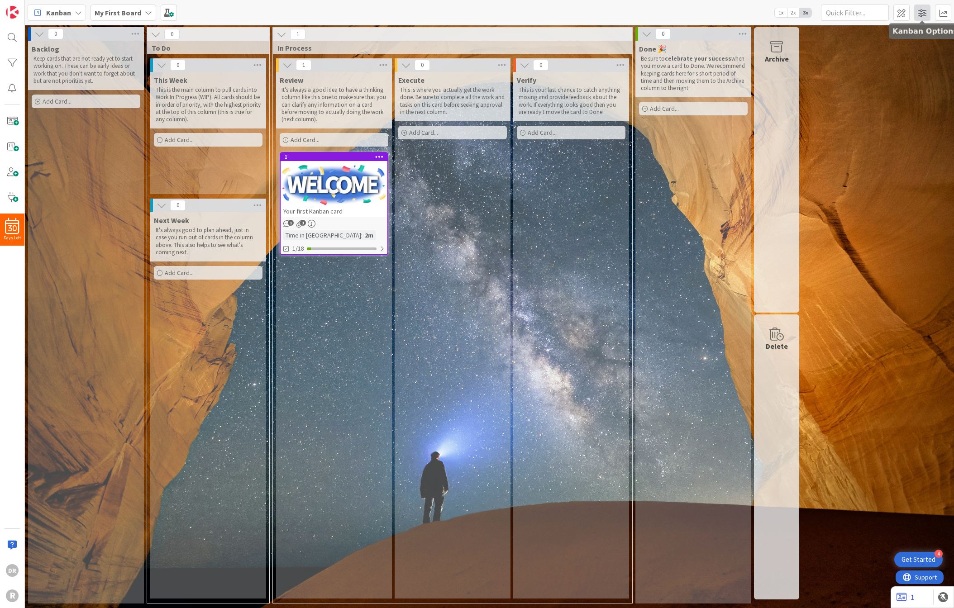
click at [928, 14] on span at bounding box center [922, 13] width 16 height 16
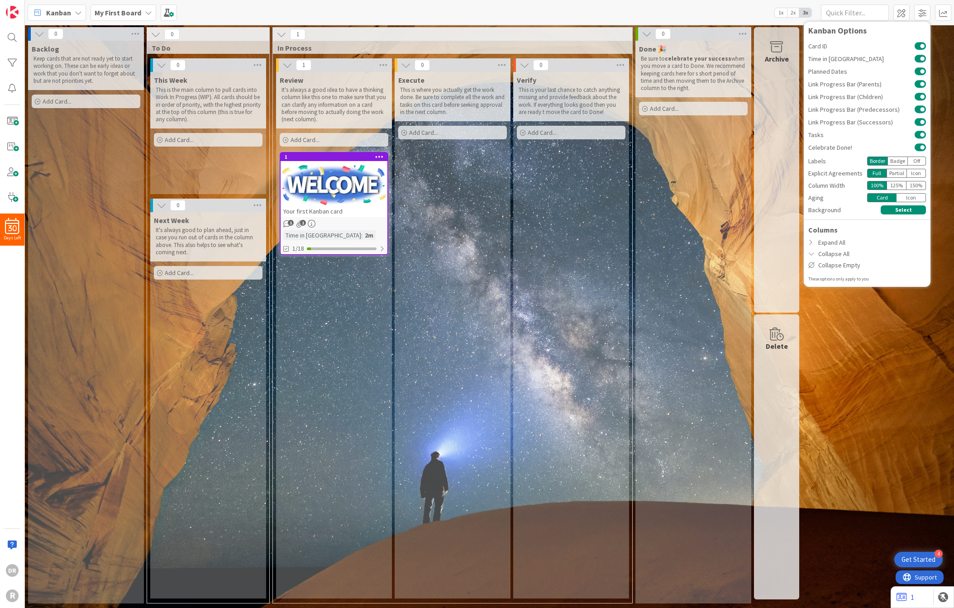
click at [912, 173] on div "Icon" at bounding box center [916, 173] width 19 height 9
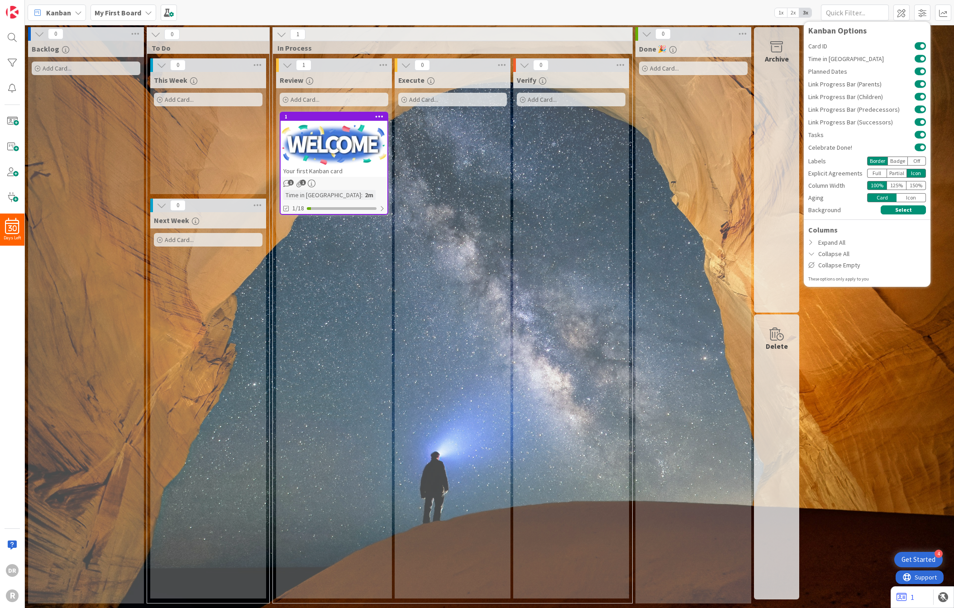
click at [878, 171] on div "Full" at bounding box center [876, 173] width 19 height 9
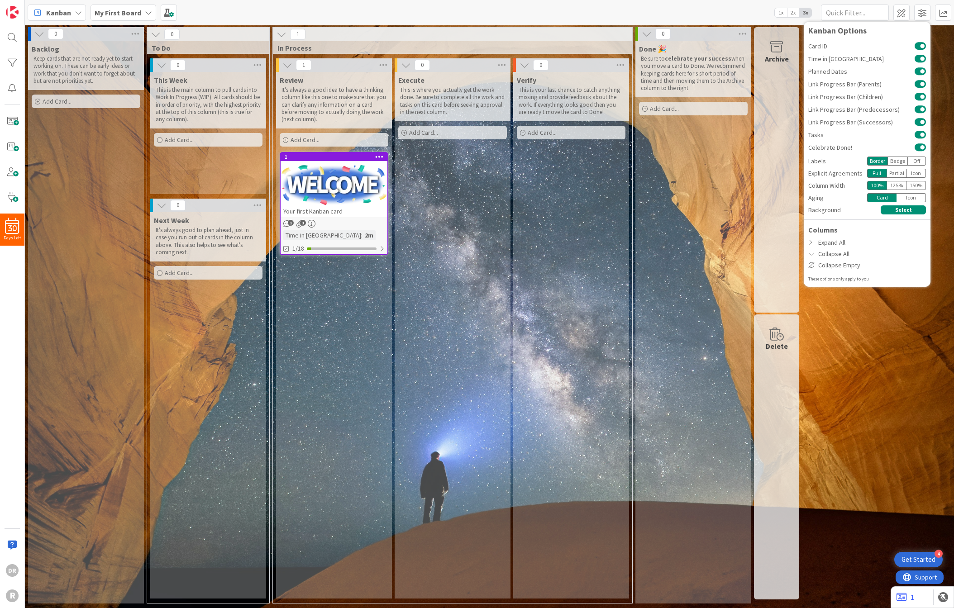
click at [914, 185] on div "150 %" at bounding box center [915, 185] width 19 height 9
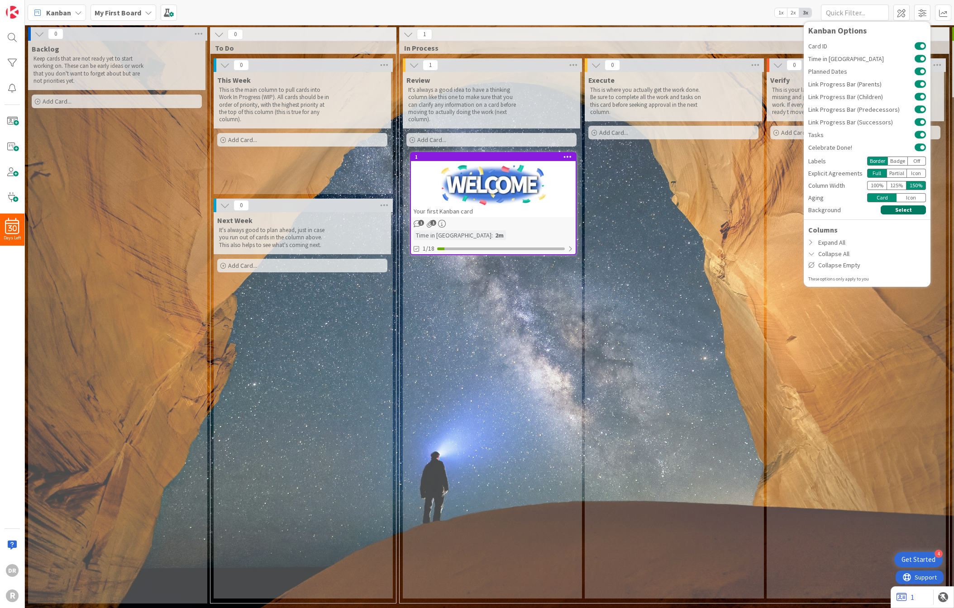
click at [888, 208] on button "Select" at bounding box center [903, 209] width 45 height 9
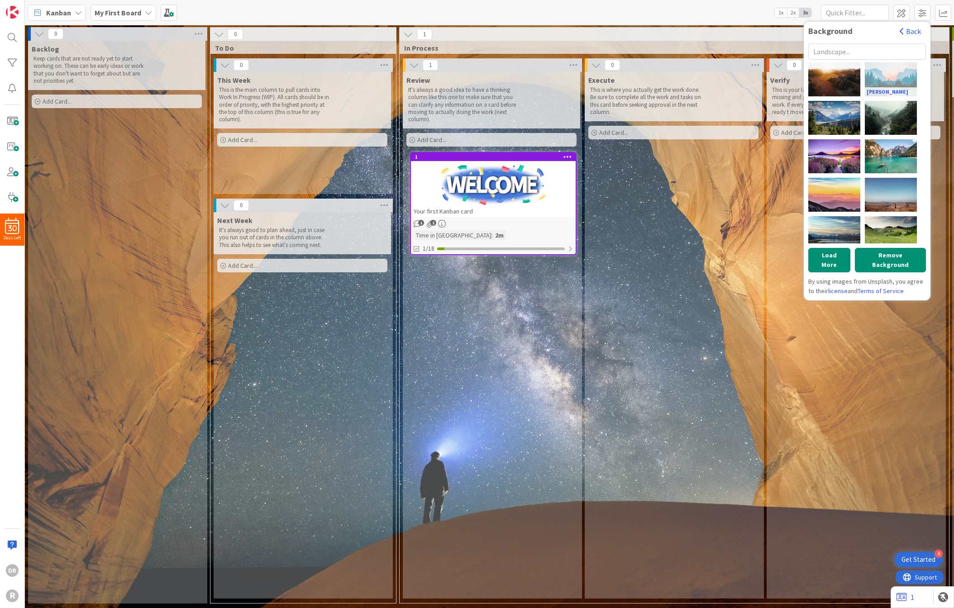
click at [894, 81] on div "[PERSON_NAME]" at bounding box center [891, 79] width 52 height 34
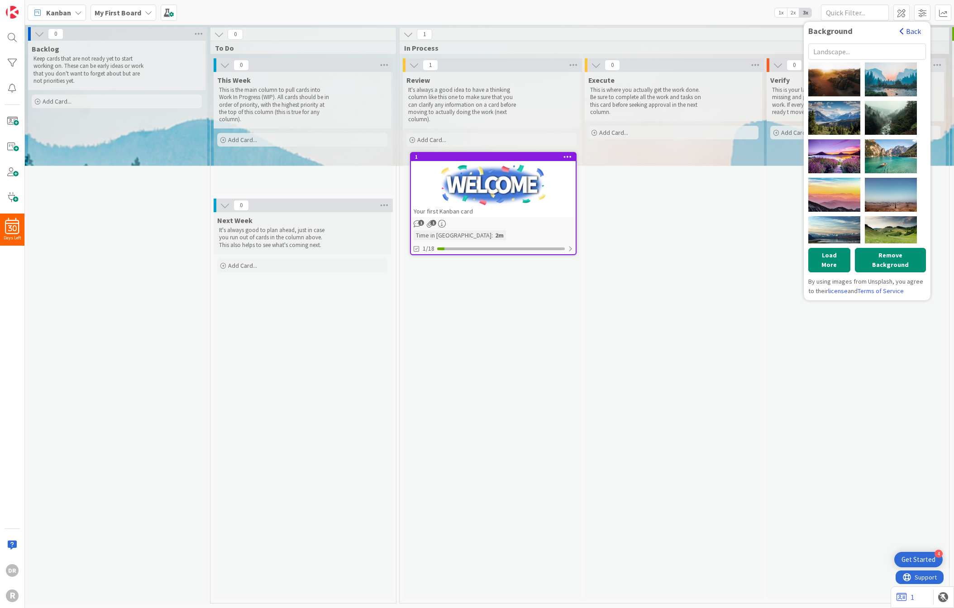
click at [909, 29] on button "Back" at bounding box center [910, 31] width 22 height 10
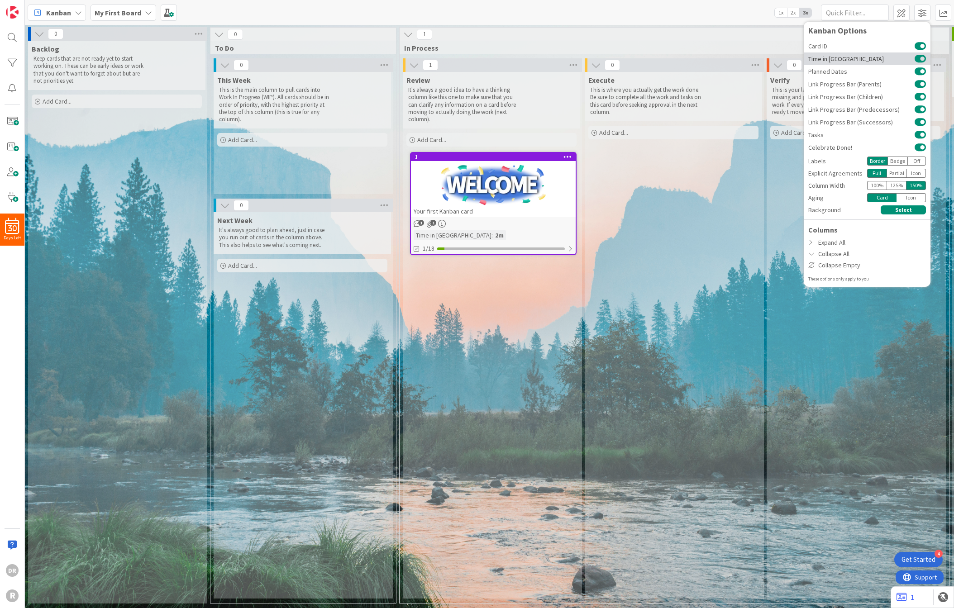
click at [917, 58] on button at bounding box center [919, 58] width 11 height 7
click at [918, 45] on button at bounding box center [919, 46] width 11 height 7
click at [919, 71] on button at bounding box center [919, 71] width 11 height 7
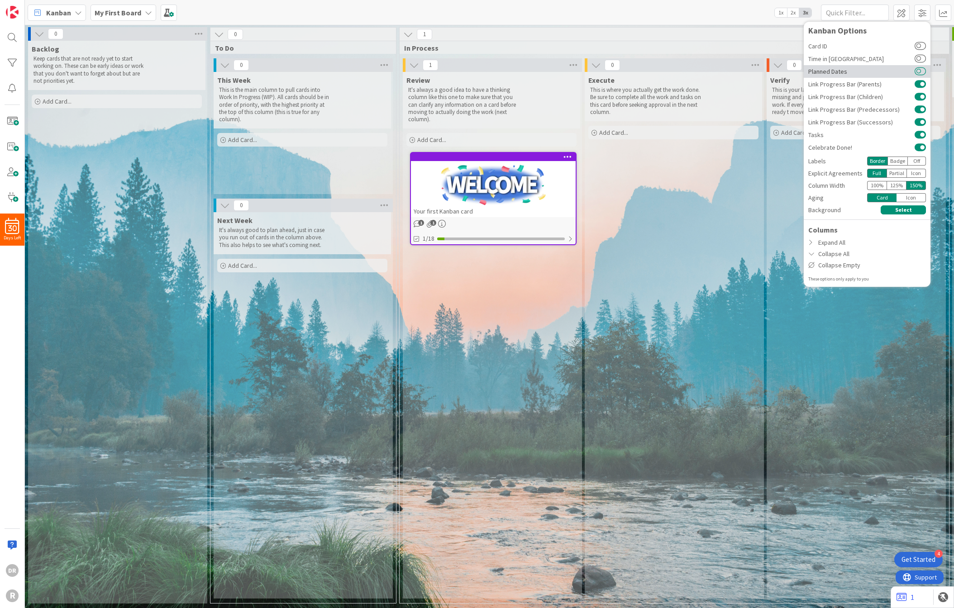
click at [919, 71] on button at bounding box center [919, 71] width 11 height 7
click at [919, 83] on button at bounding box center [919, 84] width 11 height 7
click at [919, 95] on button at bounding box center [919, 96] width 11 height 7
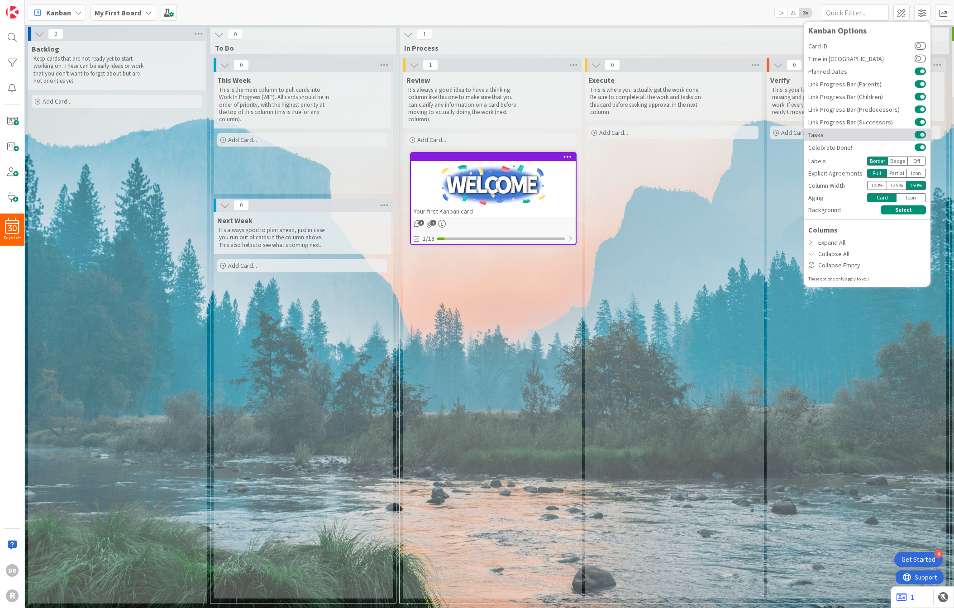
click at [919, 132] on button at bounding box center [919, 134] width 11 height 7
click at [834, 243] on div "Expand All" at bounding box center [867, 242] width 127 height 11
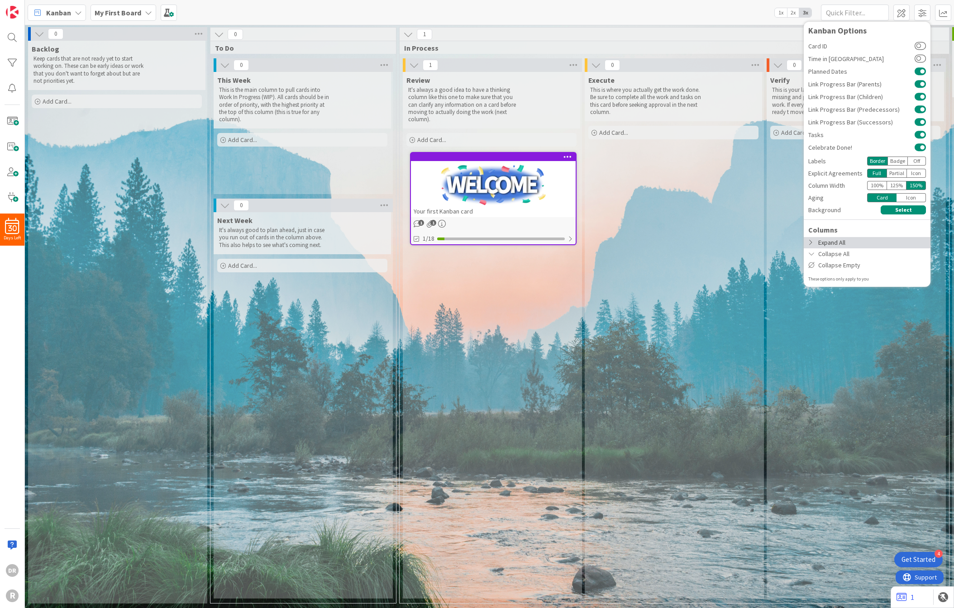
click at [817, 243] on div "Expand All" at bounding box center [867, 242] width 127 height 11
click at [810, 243] on icon at bounding box center [811, 242] width 7 height 6
click at [810, 256] on icon at bounding box center [811, 254] width 7 height 6
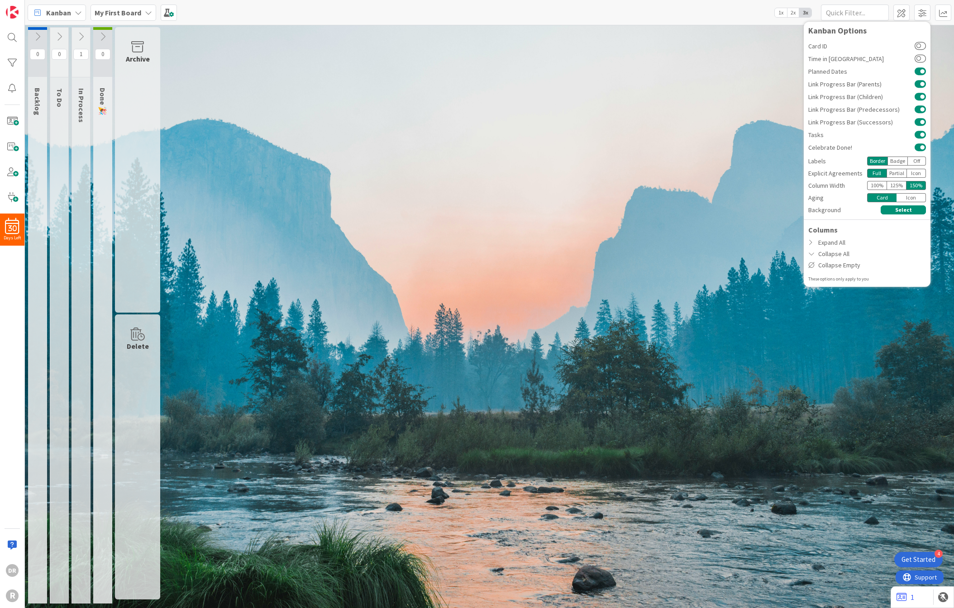
click at [754, 88] on div "0 Backlog Keep cards that are not ready yet to start working on. These can be e…" at bounding box center [489, 317] width 925 height 581
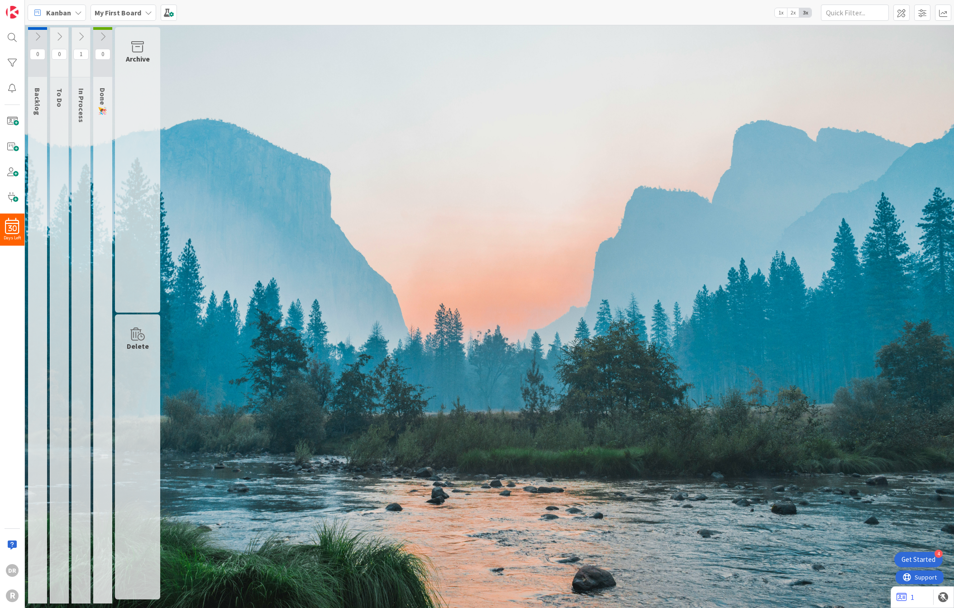
click at [803, 12] on span "3x" at bounding box center [805, 12] width 12 height 9
click at [791, 11] on span "2x" at bounding box center [793, 12] width 12 height 9
click at [779, 14] on span "1x" at bounding box center [781, 12] width 12 height 9
click at [803, 16] on span "3x" at bounding box center [805, 12] width 12 height 9
click at [313, 166] on div "0 Backlog Keep cards that are not ready yet to start working on. These can be e…" at bounding box center [489, 317] width 925 height 581
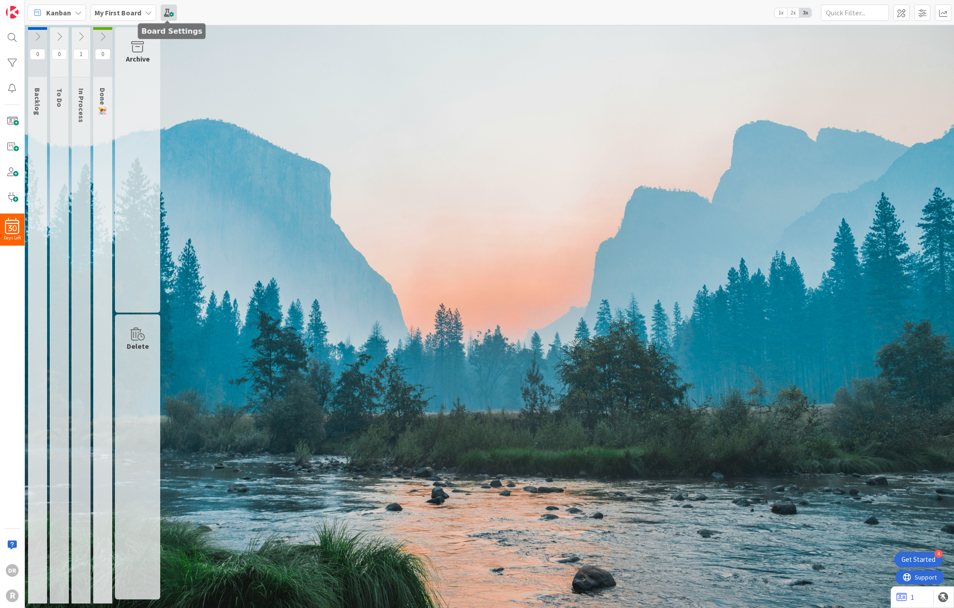
click at [171, 17] on span at bounding box center [169, 13] width 16 height 16
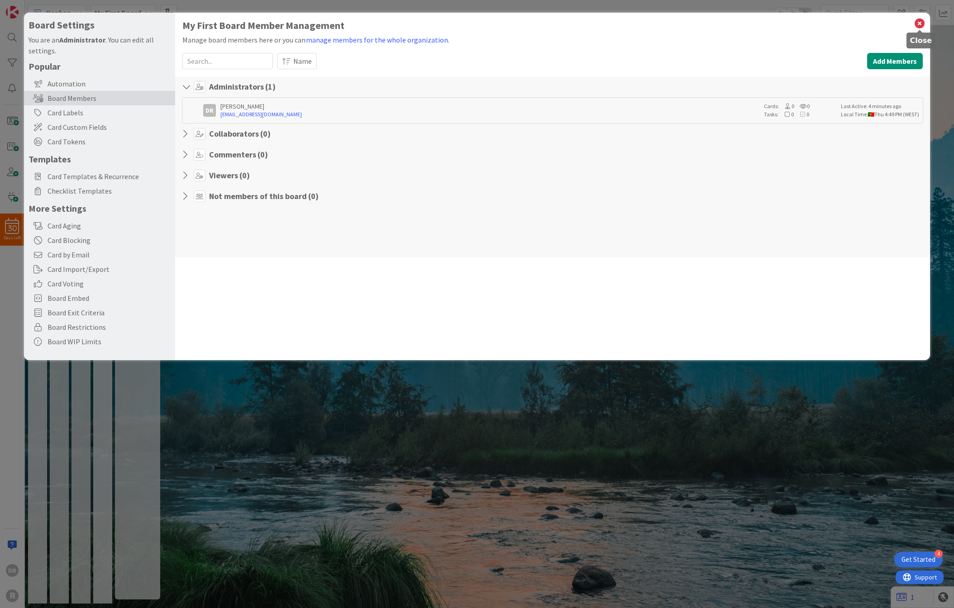
click at [921, 22] on icon at bounding box center [920, 23] width 12 height 13
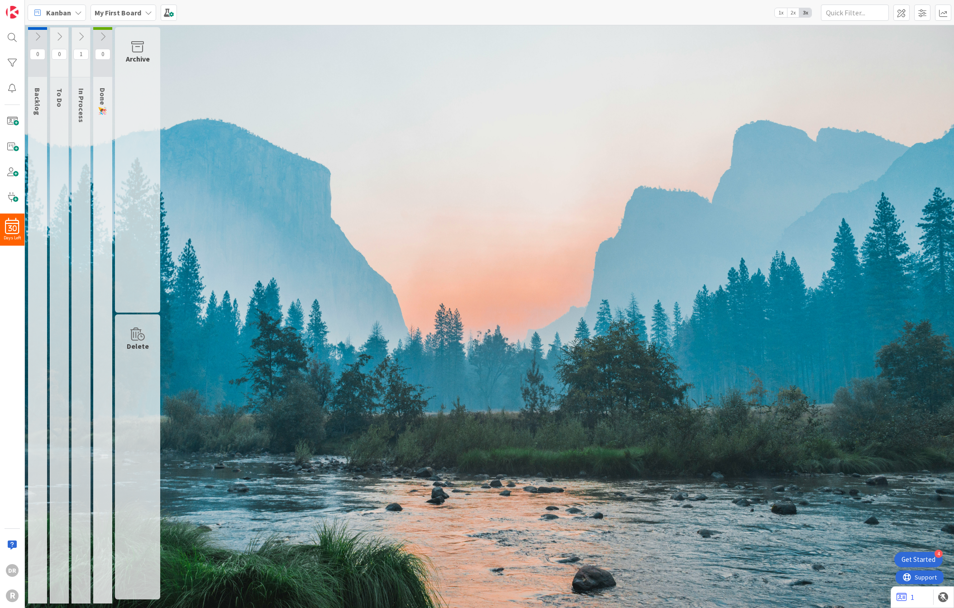
click at [83, 38] on icon at bounding box center [81, 37] width 10 height 10
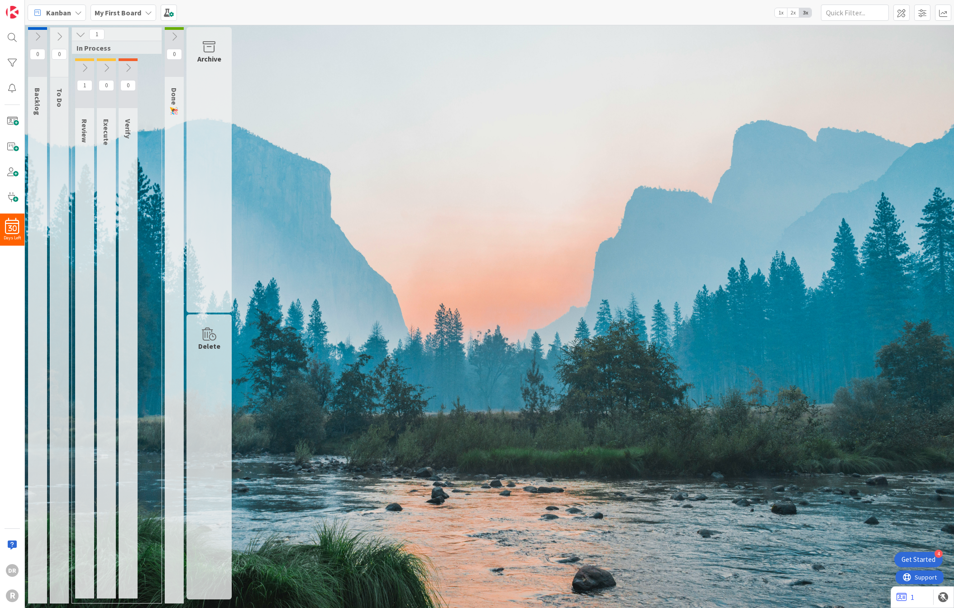
click at [87, 65] on icon at bounding box center [85, 68] width 10 height 10
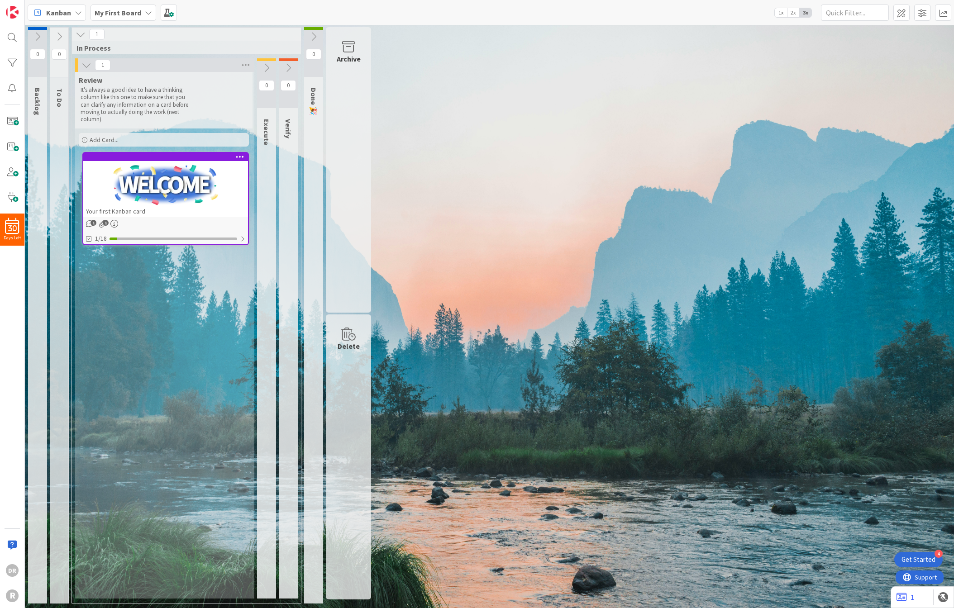
click at [267, 68] on icon at bounding box center [267, 68] width 10 height 10
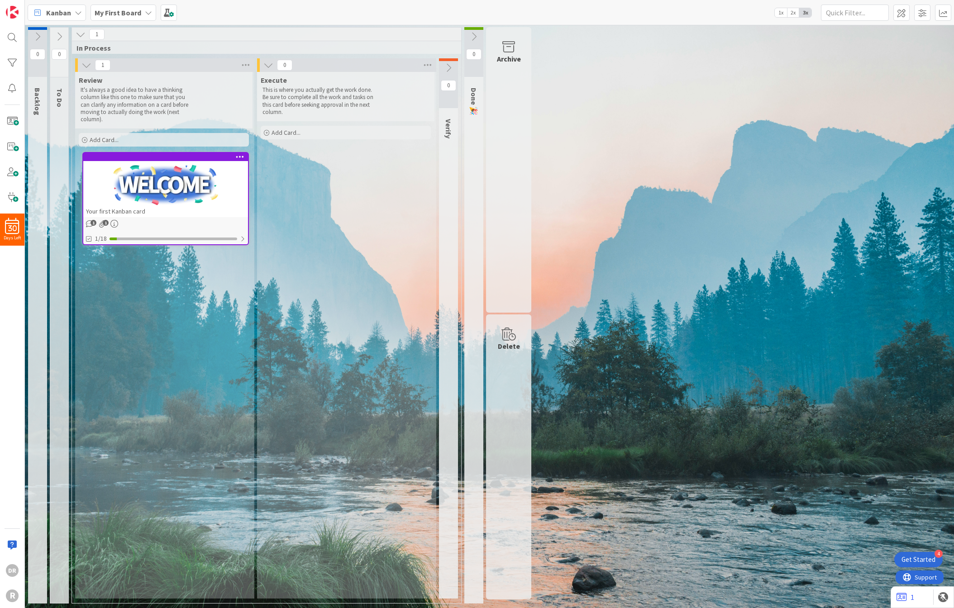
click at [448, 70] on icon at bounding box center [448, 68] width 10 height 10
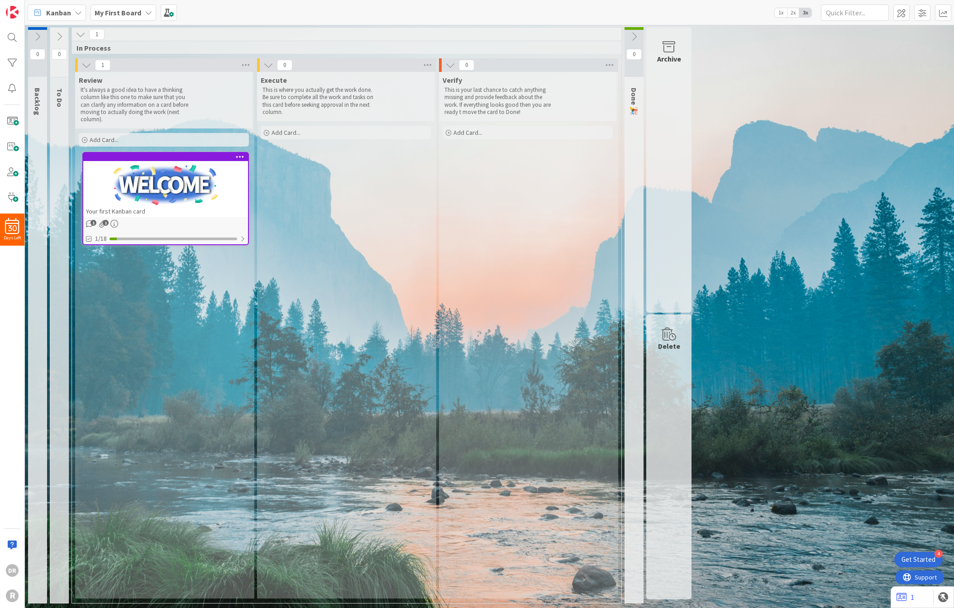
click at [167, 178] on div at bounding box center [165, 185] width 165 height 41
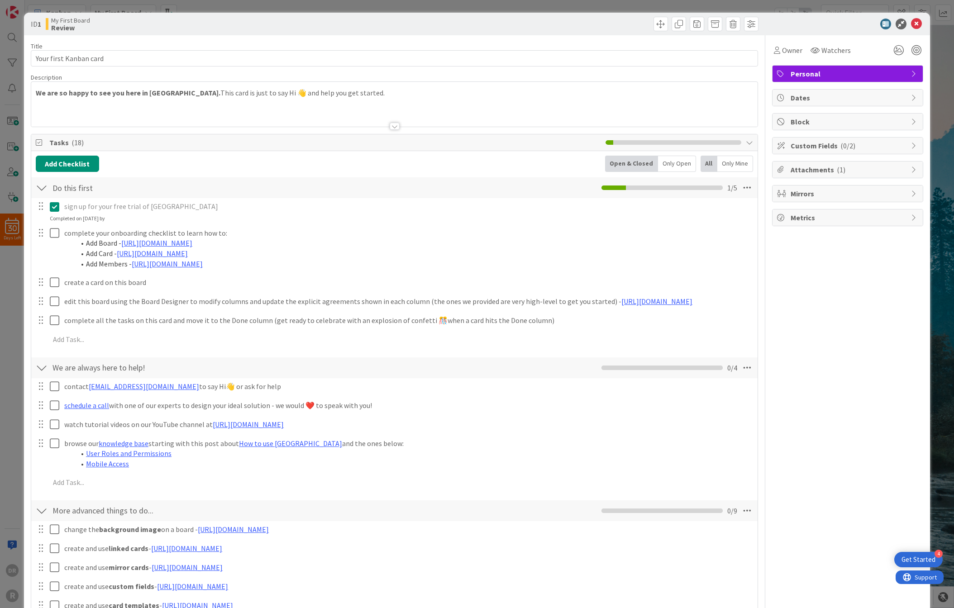
click at [899, 173] on span "Attachments ( 1 )" at bounding box center [848, 169] width 116 height 11
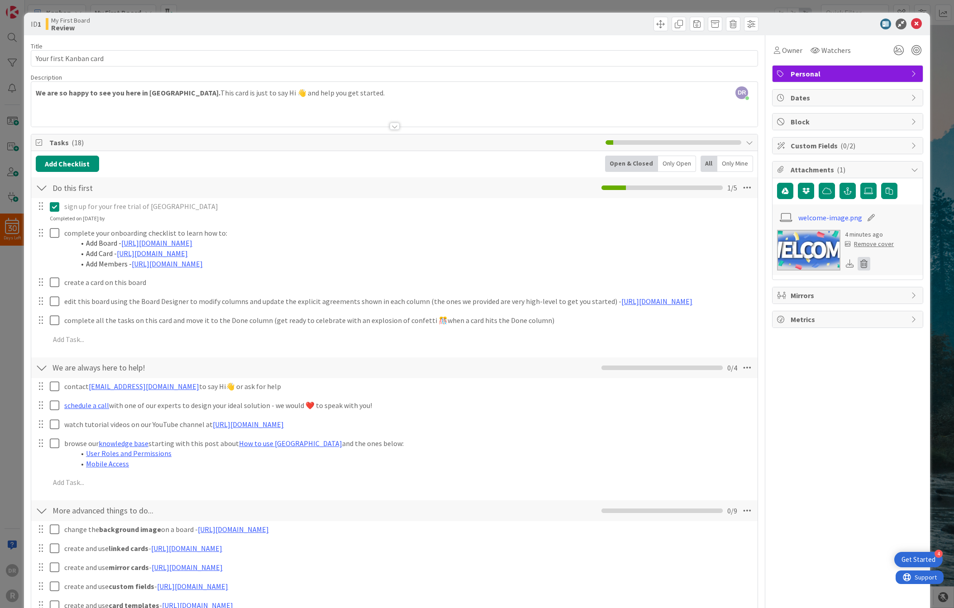
click at [862, 264] on icon at bounding box center [863, 264] width 13 height 14
click at [782, 306] on button "Delete" at bounding box center [779, 308] width 34 height 16
click at [921, 22] on icon at bounding box center [916, 24] width 11 height 11
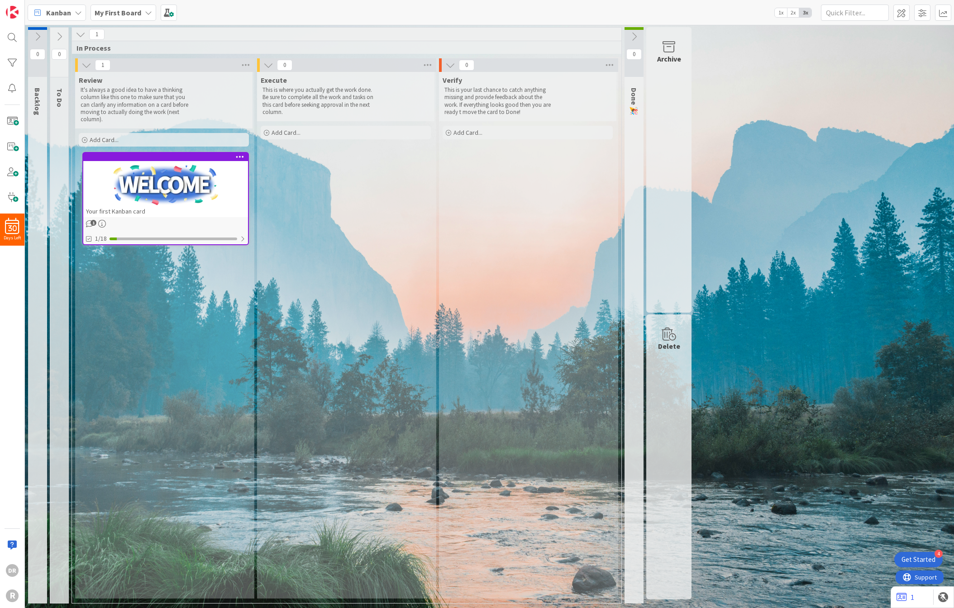
click at [160, 191] on div at bounding box center [165, 185] width 165 height 41
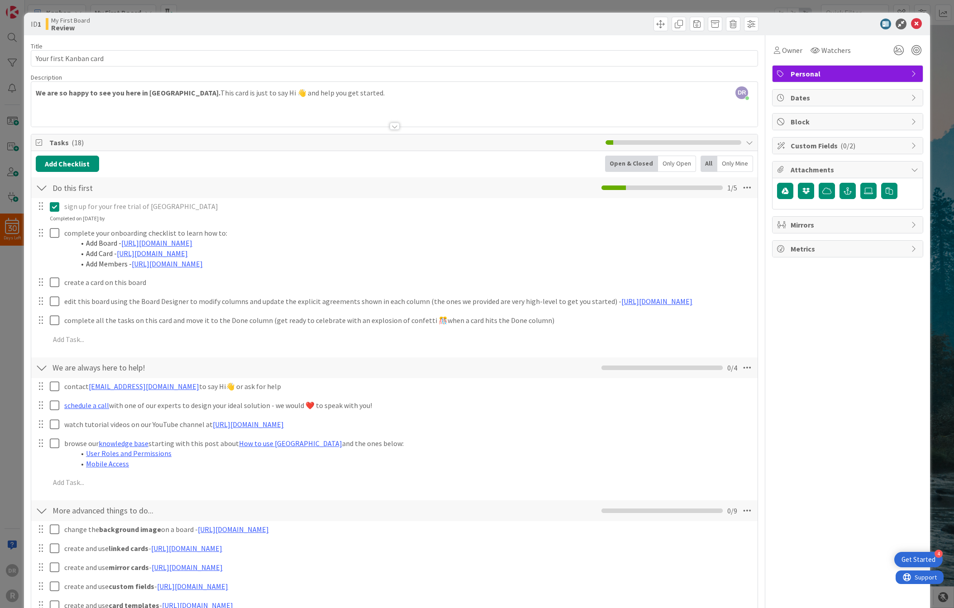
click at [914, 168] on icon at bounding box center [914, 169] width 7 height 7
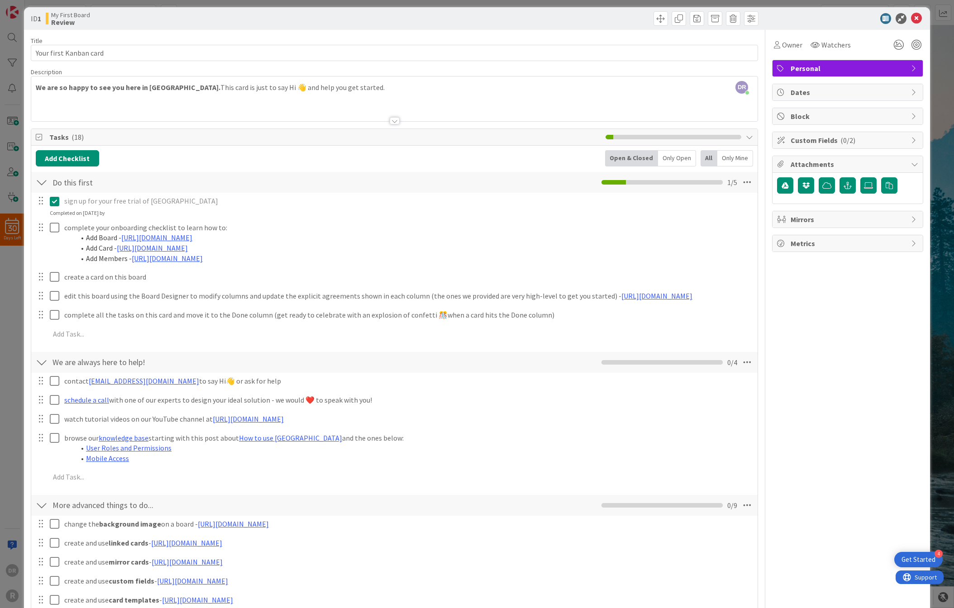
scroll to position [7, 0]
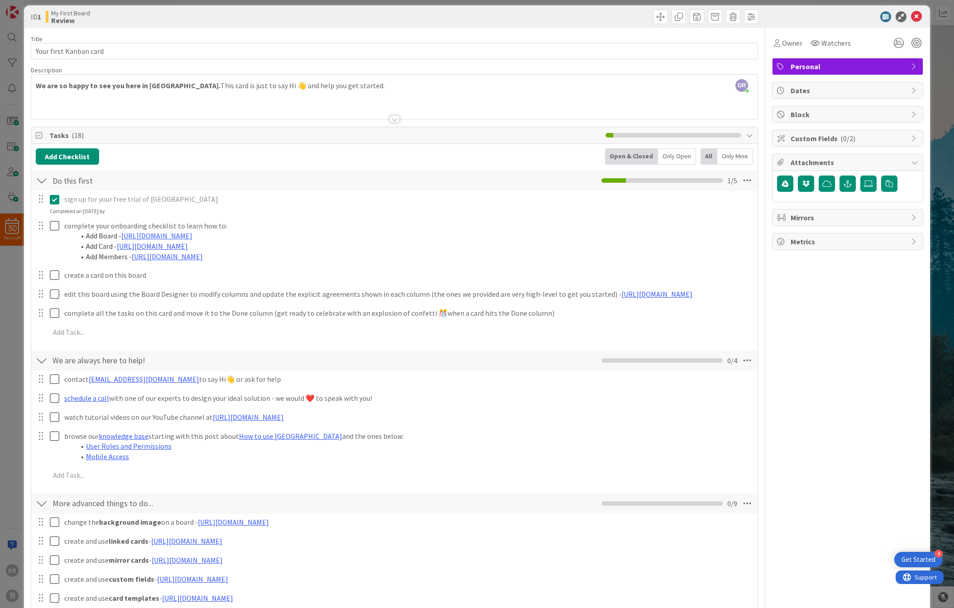
click at [41, 179] on div at bounding box center [42, 180] width 12 height 16
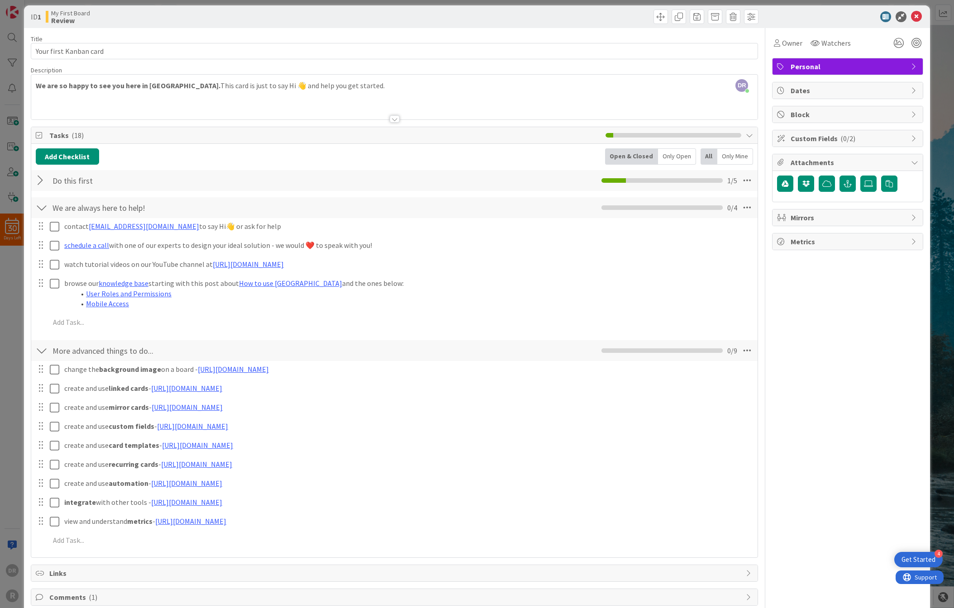
click at [43, 205] on div at bounding box center [42, 208] width 12 height 16
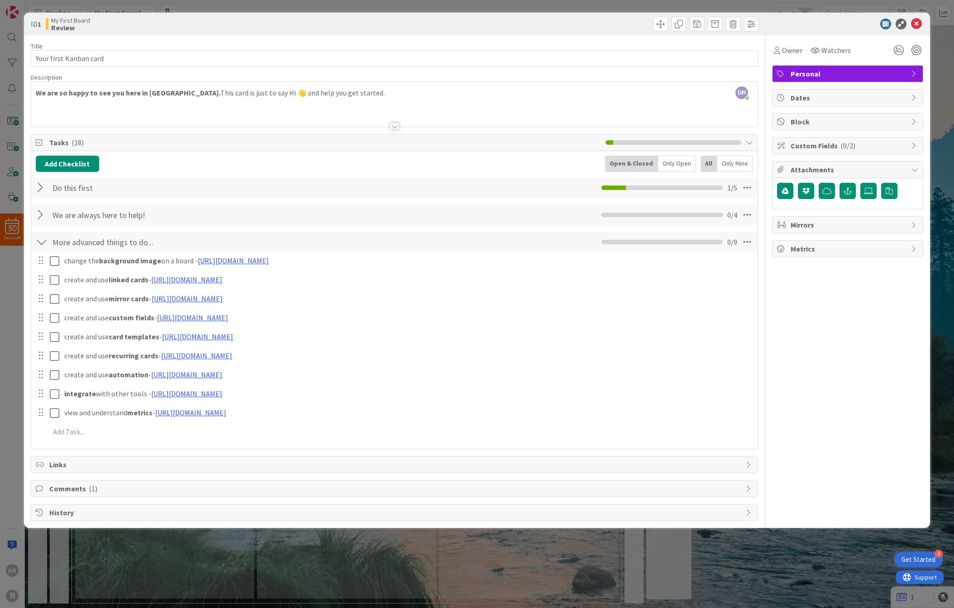
scroll to position [0, 0]
click at [39, 245] on div at bounding box center [42, 242] width 12 height 16
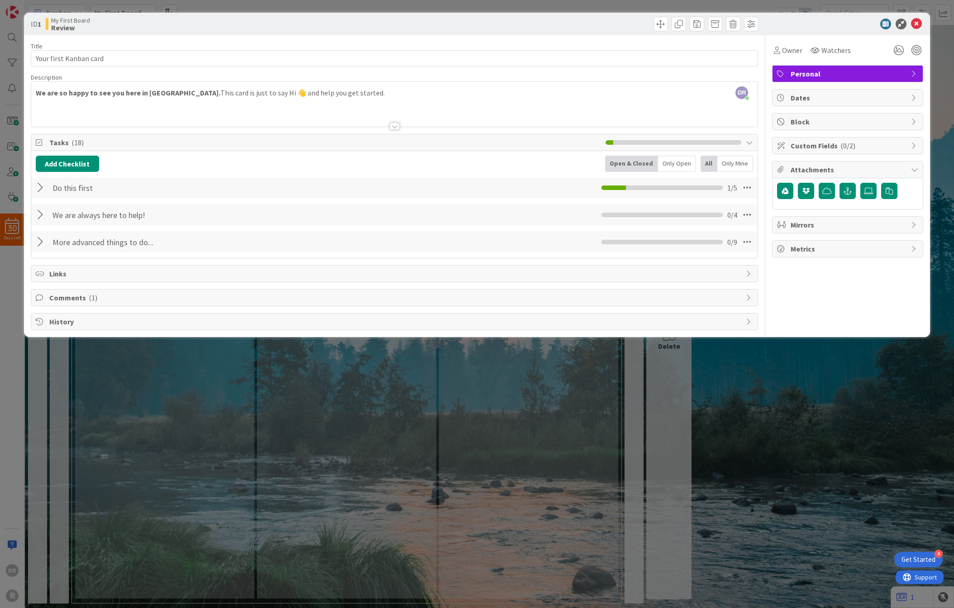
click at [58, 303] on div "Comments ( 1 )" at bounding box center [394, 298] width 727 height 16
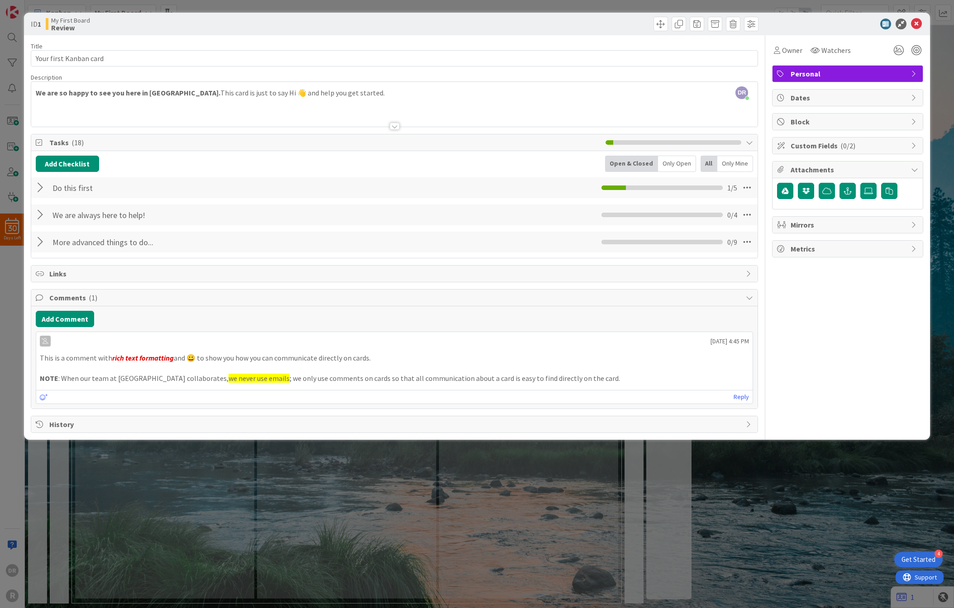
click at [906, 26] on div at bounding box center [843, 24] width 160 height 11
click at [900, 26] on icon at bounding box center [900, 24] width 11 height 11
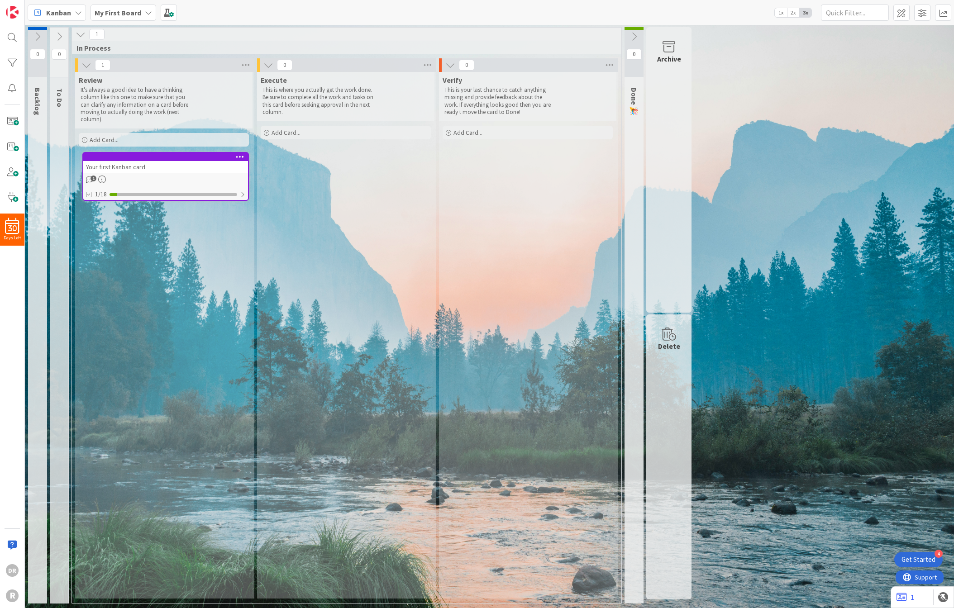
click at [361, 228] on div "Execute This is where you actually get the work done. Be sure to complete all t…" at bounding box center [345, 335] width 177 height 527
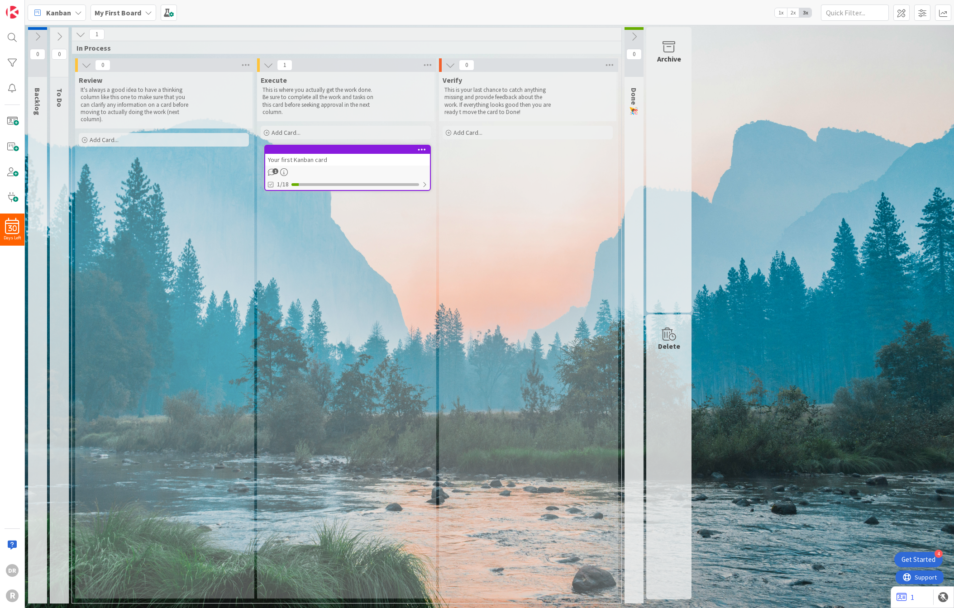
click at [403, 152] on div at bounding box center [347, 150] width 165 height 8
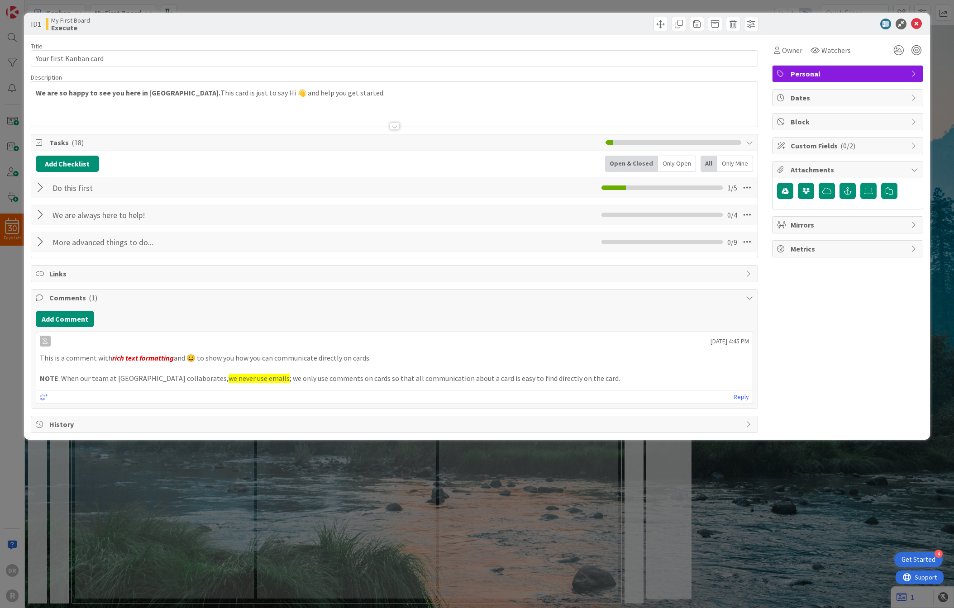
click at [874, 70] on span "Personal" at bounding box center [848, 73] width 116 height 11
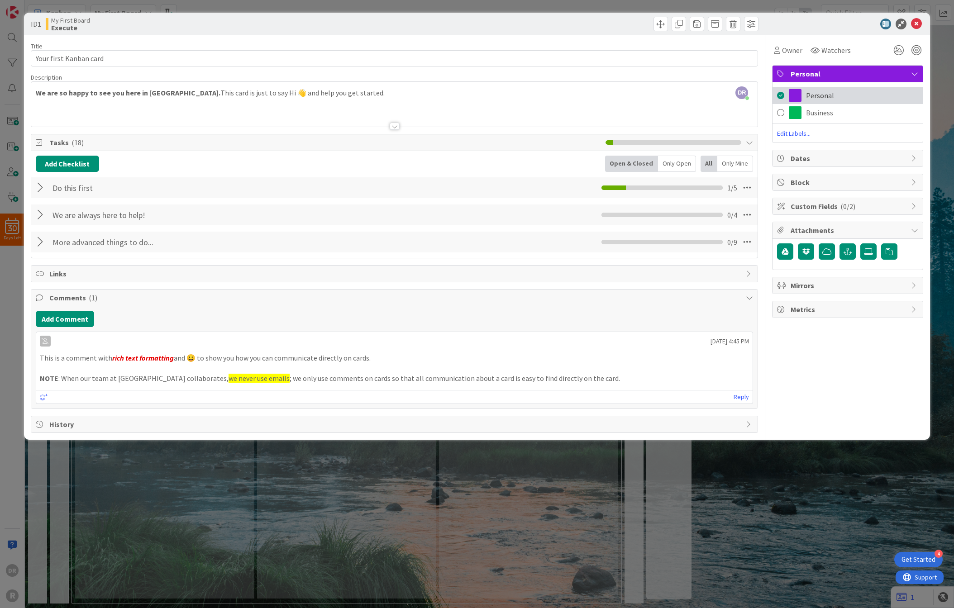
click at [784, 93] on span at bounding box center [780, 96] width 7 height 14
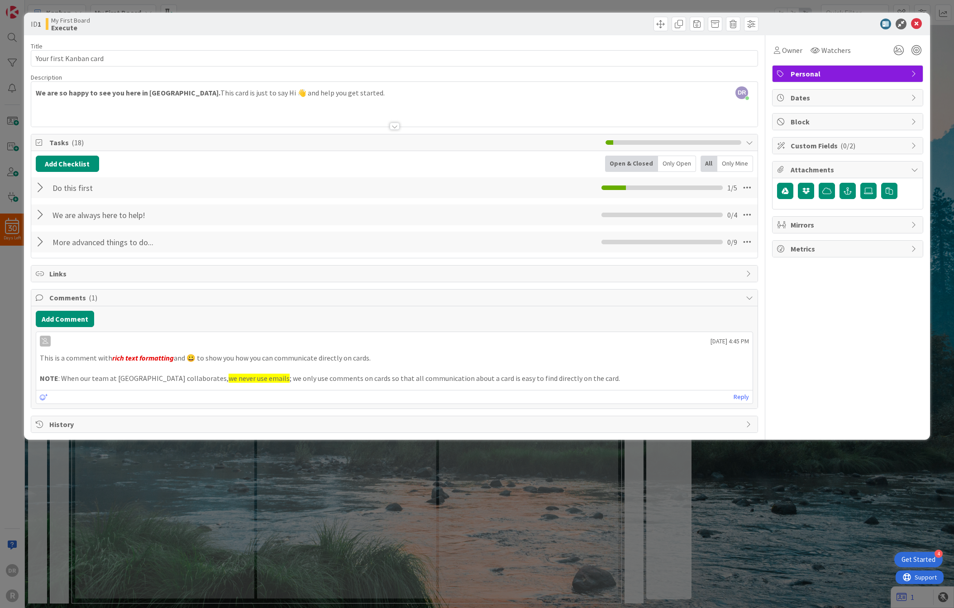
click at [882, 78] on span "Personal" at bounding box center [848, 73] width 116 height 11
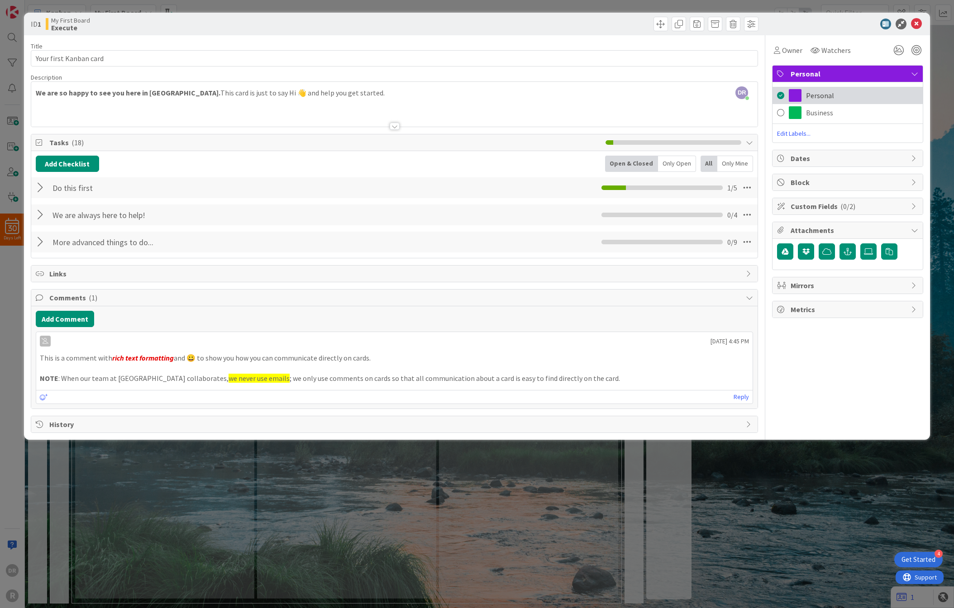
click at [781, 99] on span at bounding box center [780, 96] width 7 height 14
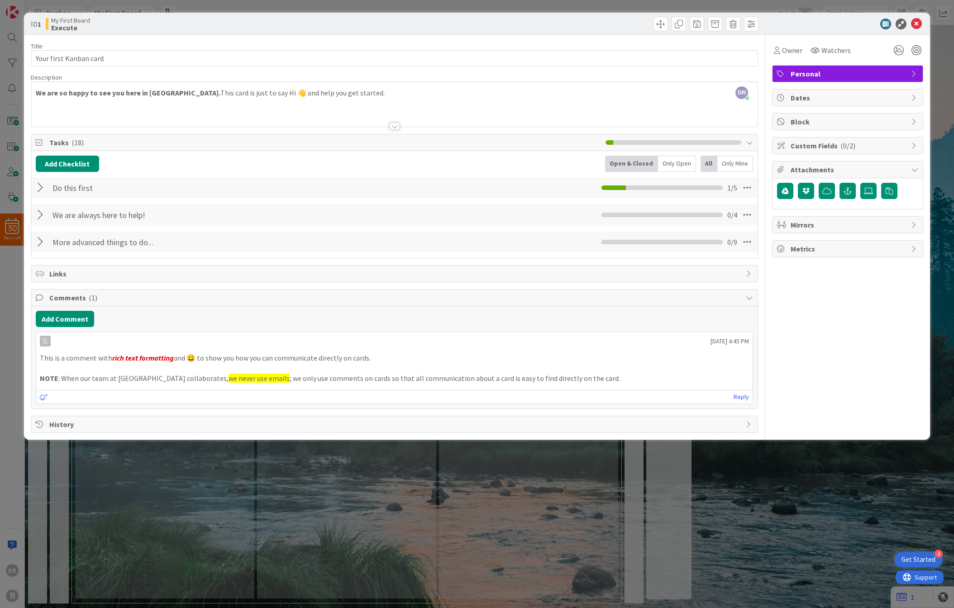
click at [811, 83] on div "Owner Watchers Personal Dates Block Custom Fields ( 0/2 ) Attachments Mirrors M…" at bounding box center [847, 234] width 151 height 398
click at [807, 79] on span "Personal" at bounding box center [848, 73] width 116 height 11
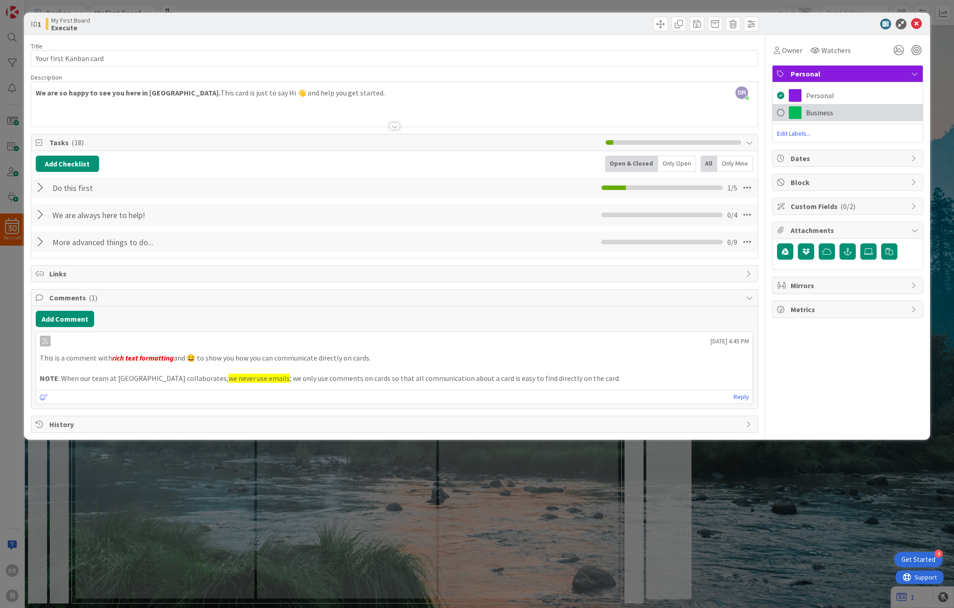
click at [779, 112] on span at bounding box center [780, 113] width 7 height 14
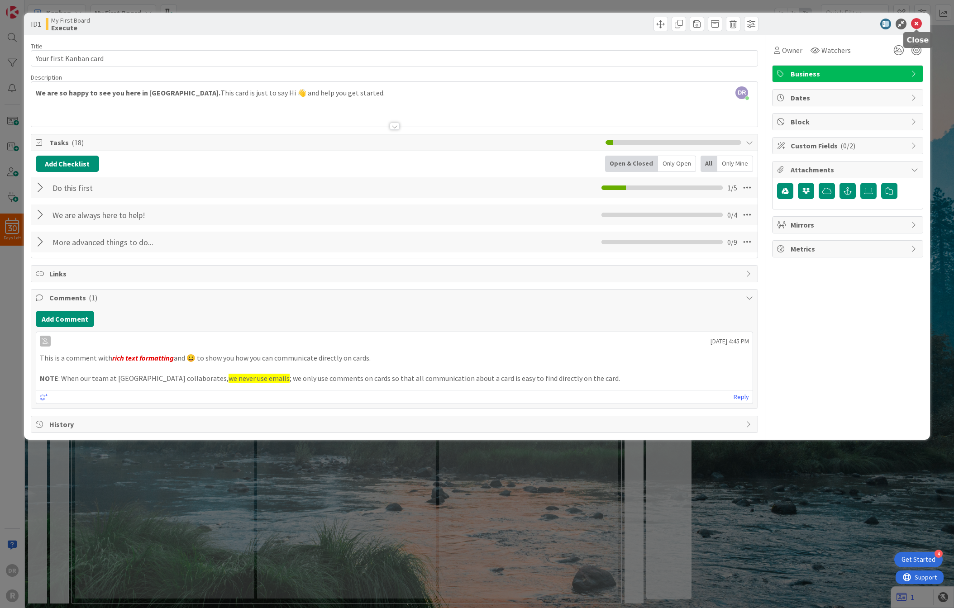
click at [919, 27] on icon at bounding box center [916, 24] width 11 height 11
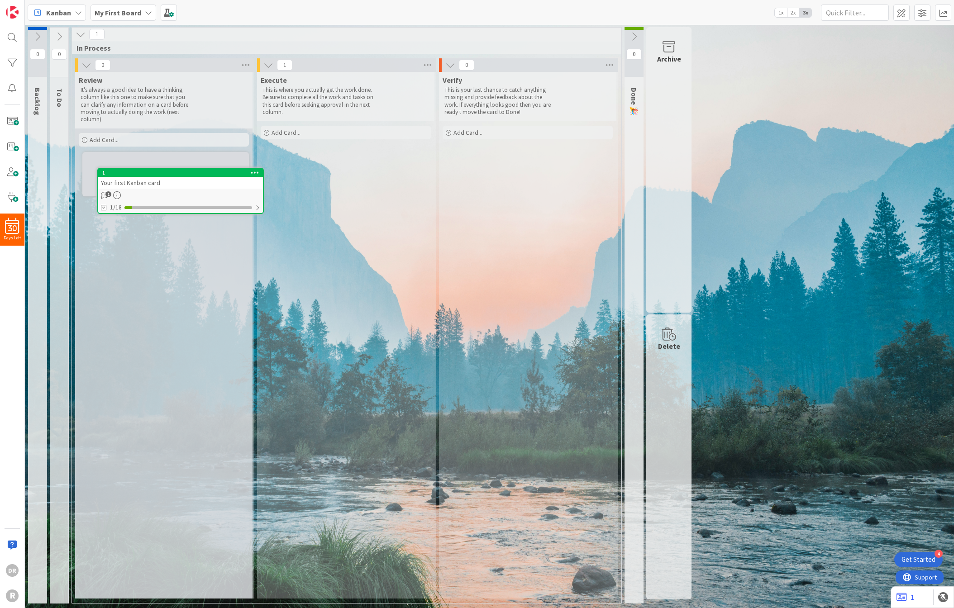
drag, startPoint x: 360, startPoint y: 181, endPoint x: 318, endPoint y: 186, distance: 42.4
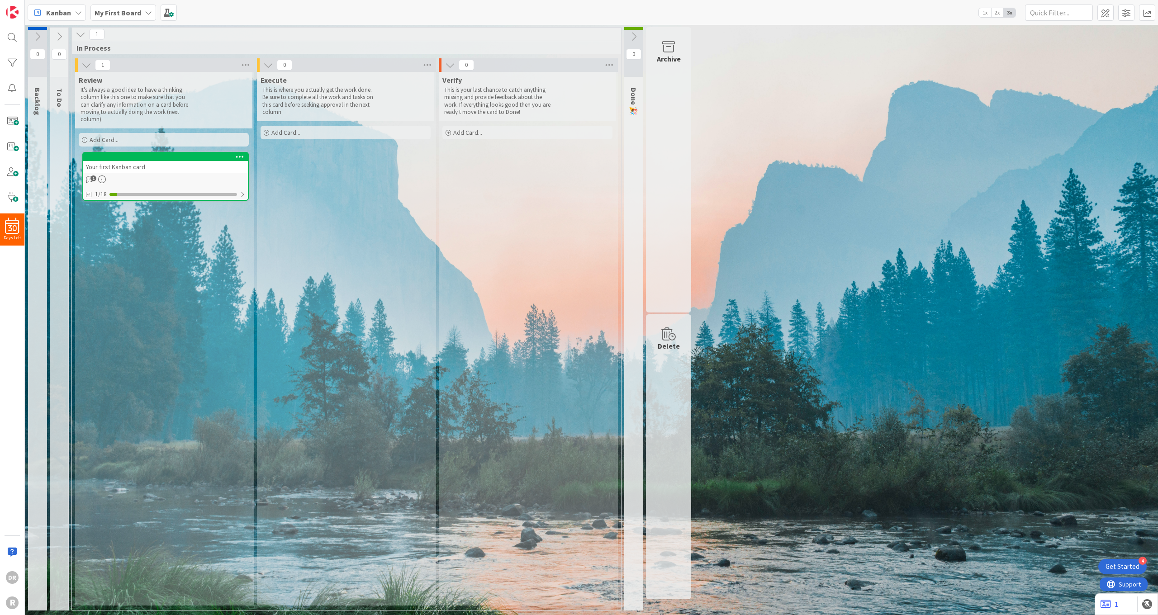
click at [84, 64] on icon at bounding box center [86, 65] width 10 height 10
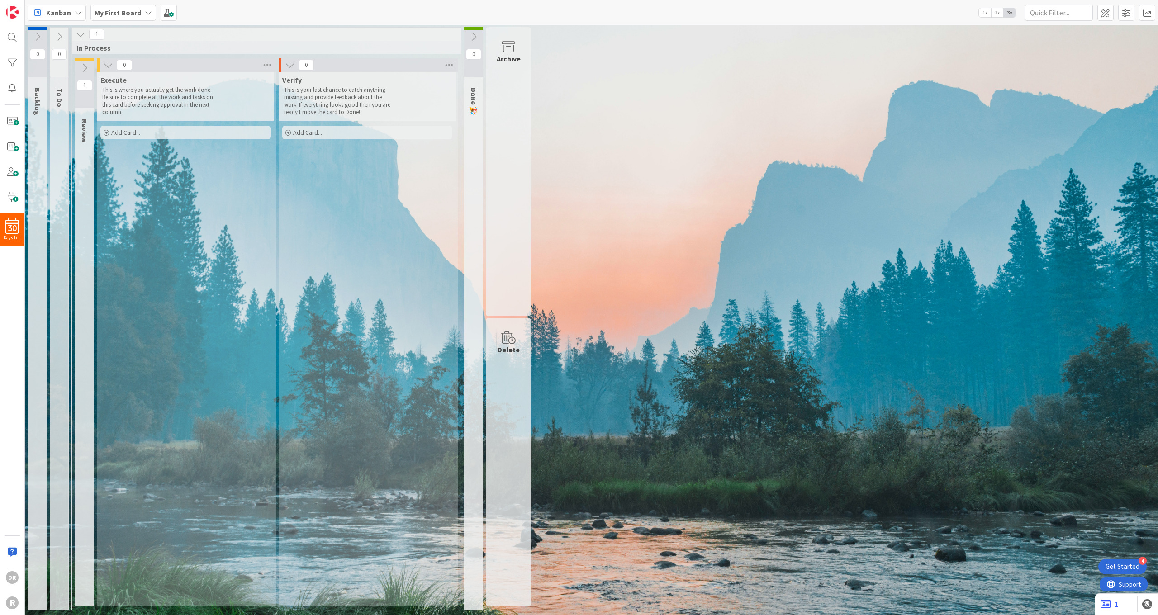
click at [84, 64] on icon at bounding box center [85, 68] width 10 height 10
